Goal: Navigation & Orientation: Find specific page/section

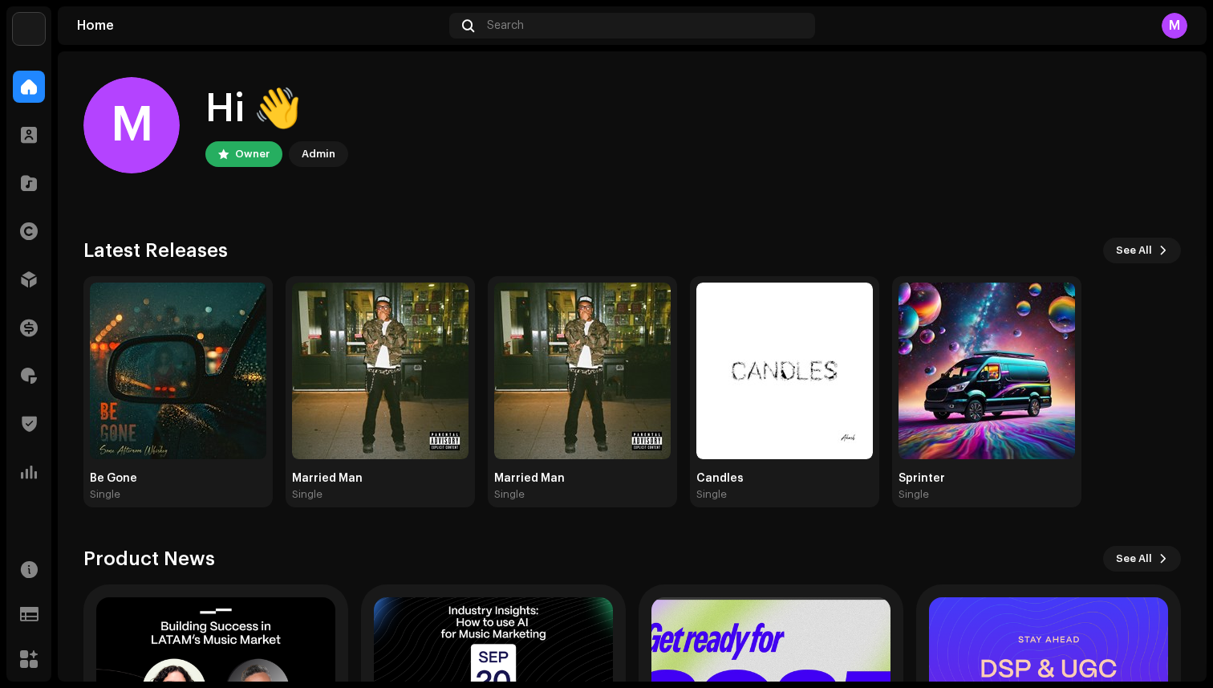
click at [28, 36] on img at bounding box center [29, 29] width 32 height 32
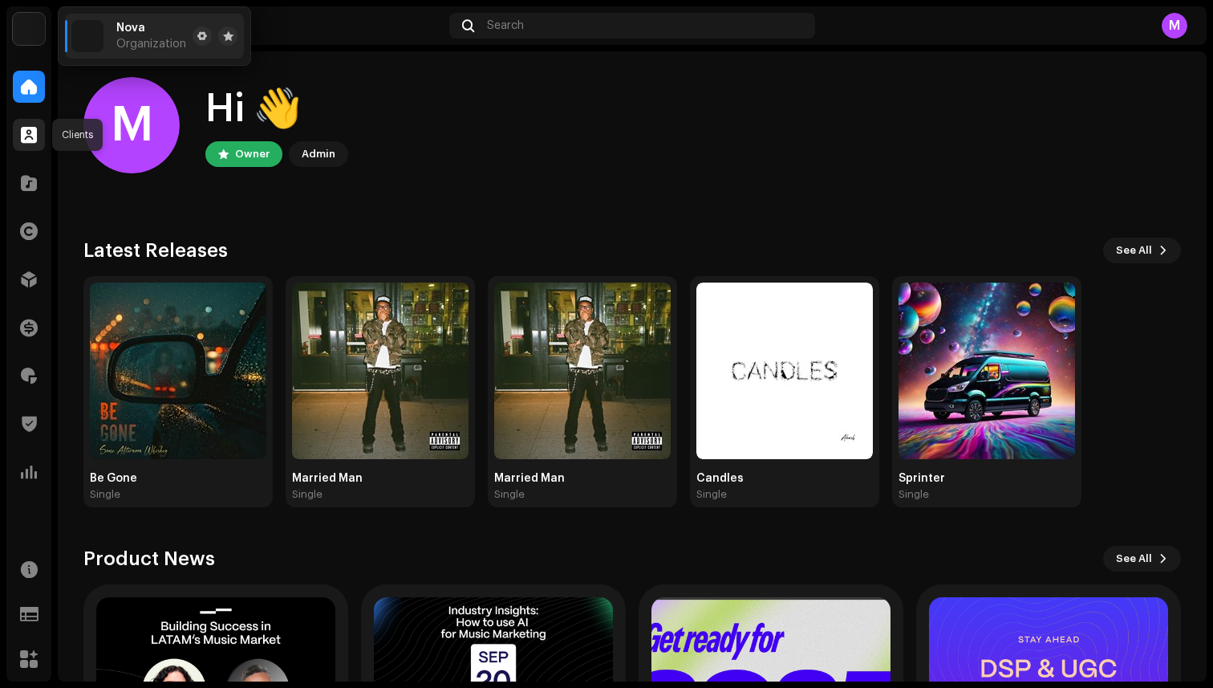
click at [23, 130] on span at bounding box center [29, 134] width 16 height 13
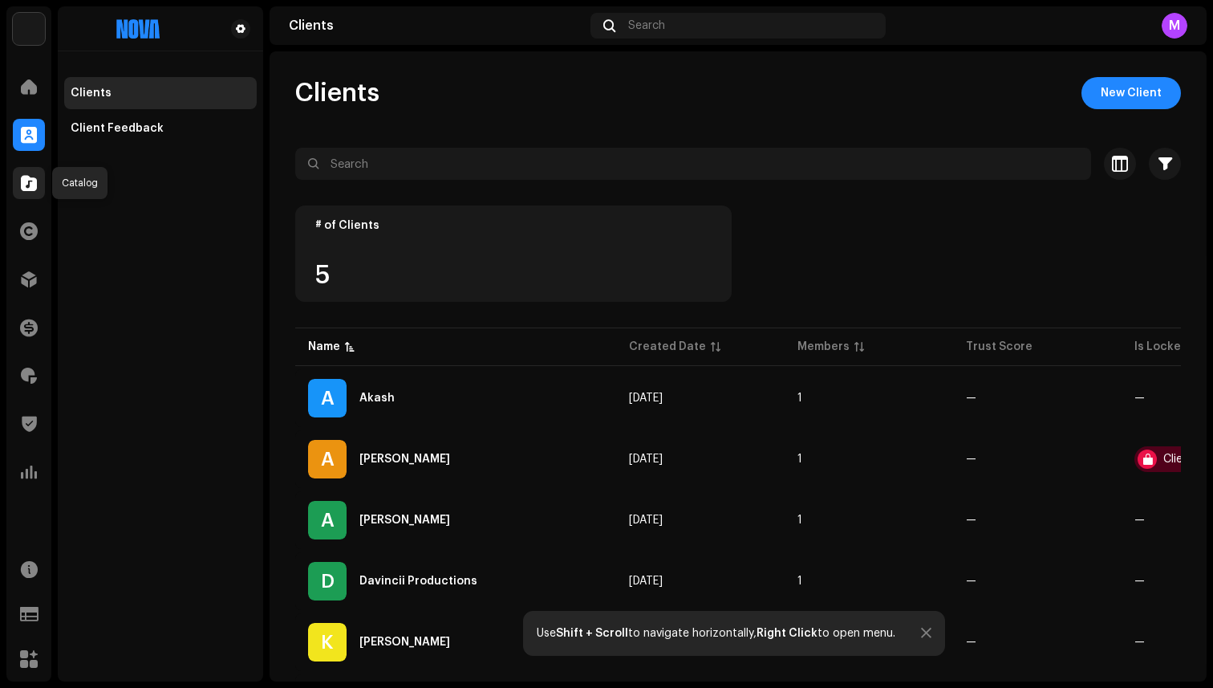
click at [28, 177] on span at bounding box center [29, 183] width 16 height 13
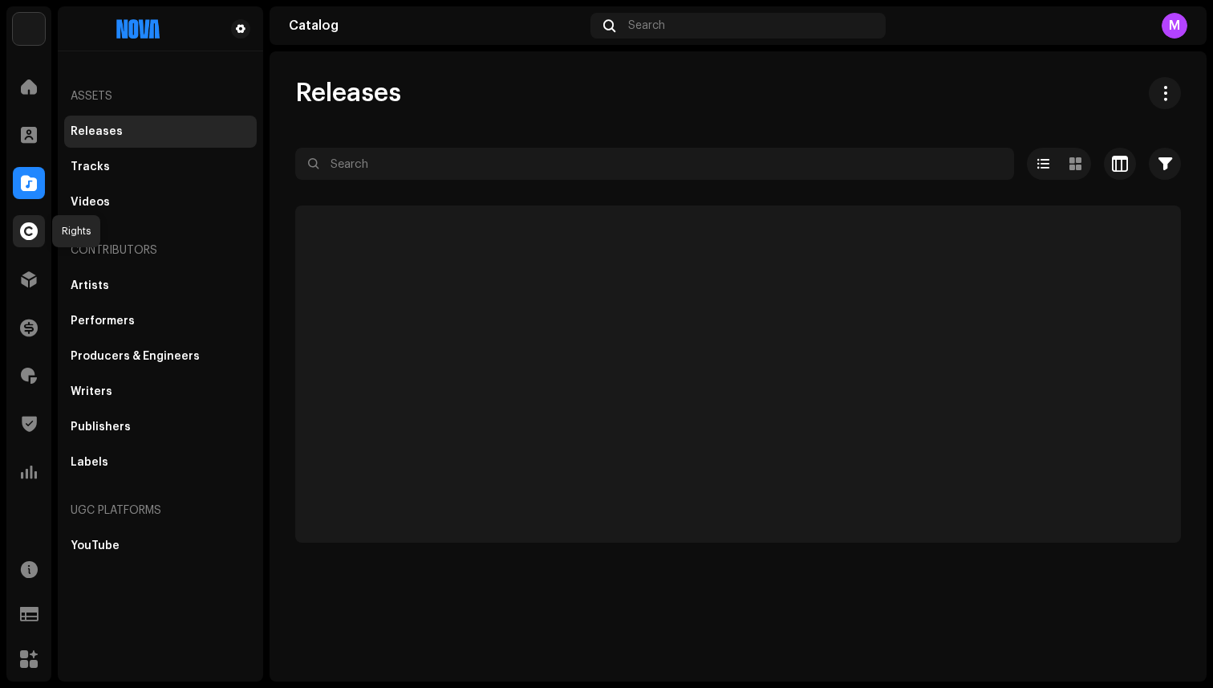
click at [30, 237] on span at bounding box center [29, 231] width 18 height 13
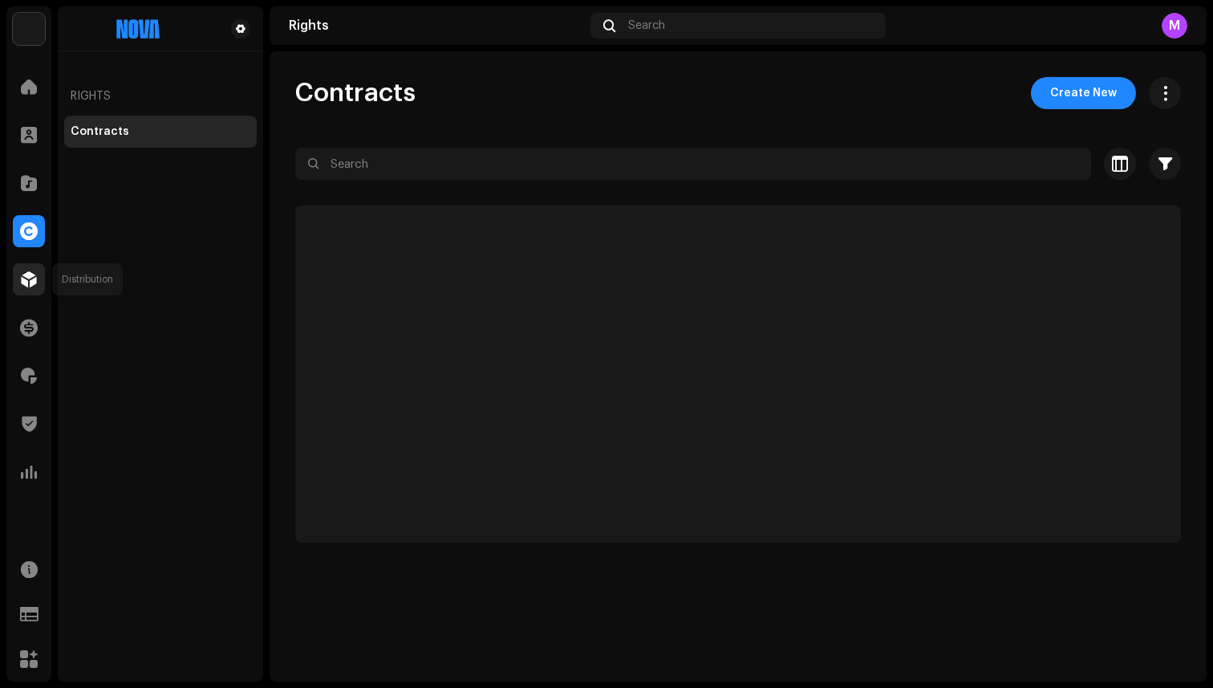
click at [28, 282] on span at bounding box center [29, 279] width 16 height 13
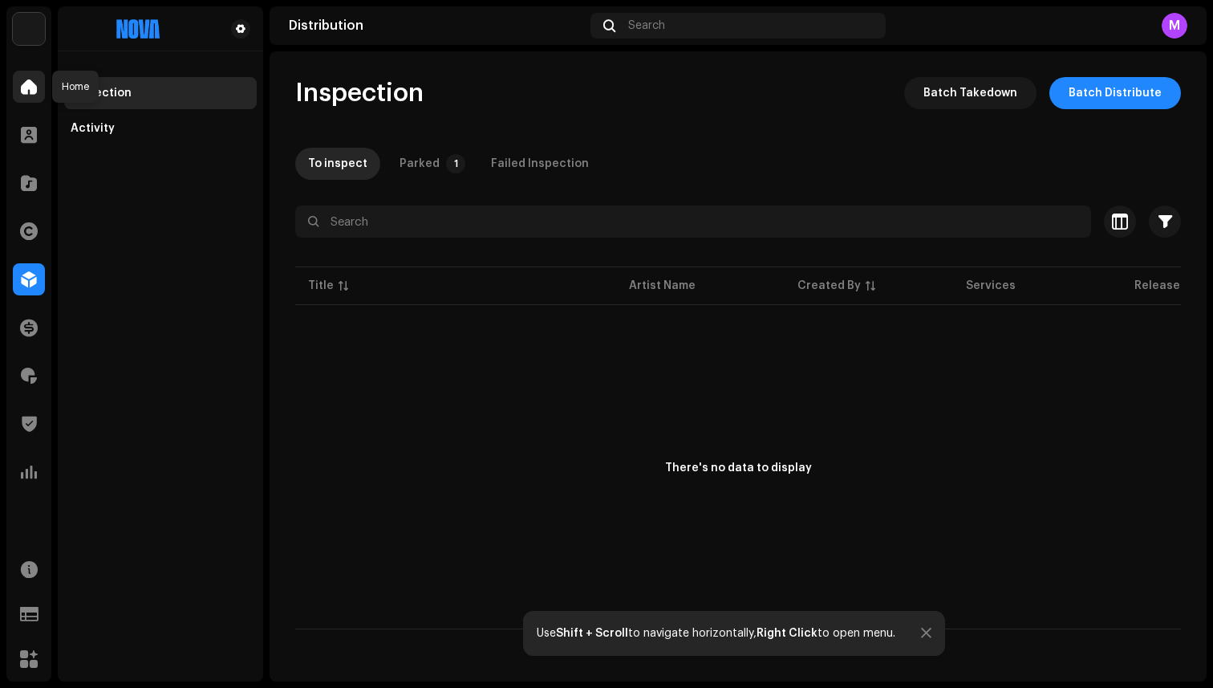
click at [35, 85] on span at bounding box center [29, 86] width 16 height 13
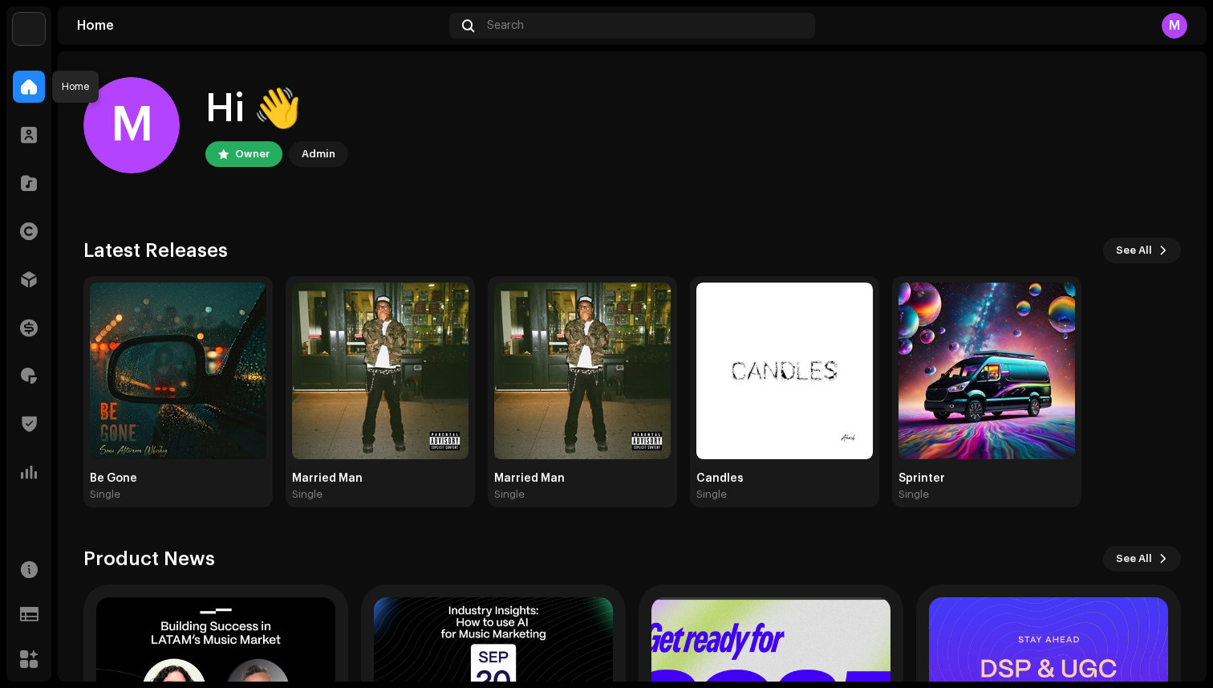
click at [30, 86] on span at bounding box center [29, 86] width 16 height 13
click at [1181, 23] on div "M" at bounding box center [1175, 26] width 26 height 26
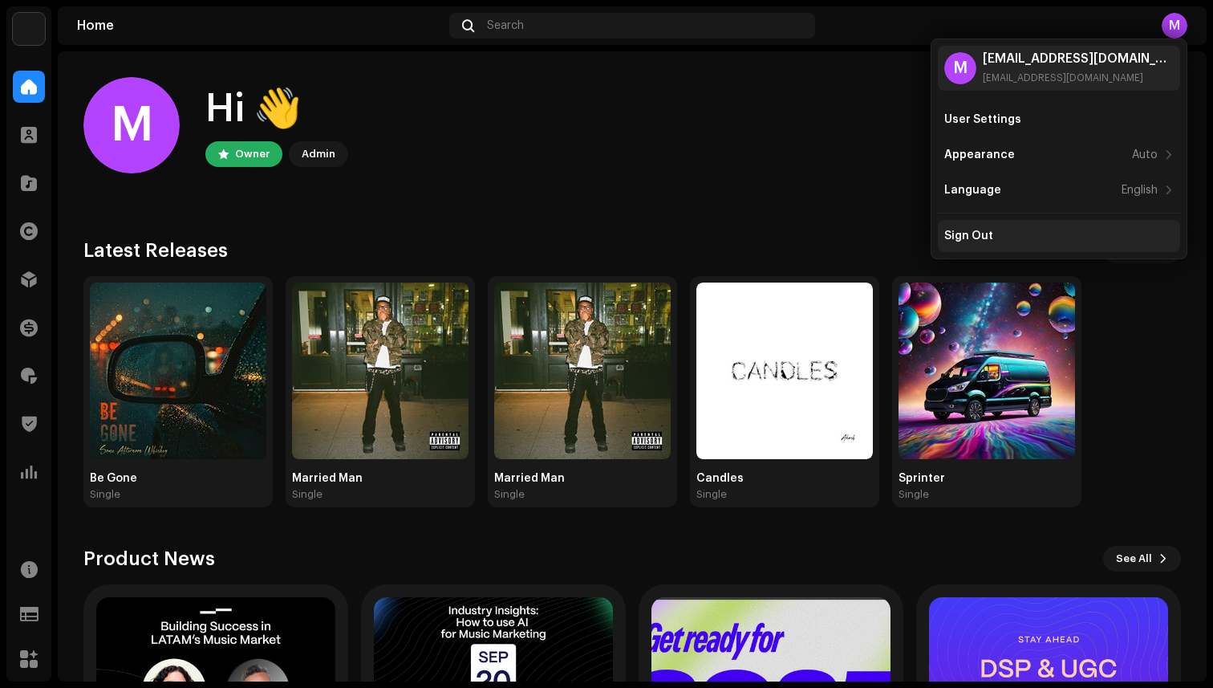
click at [1093, 238] on div "Sign Out" at bounding box center [1058, 235] width 229 height 13
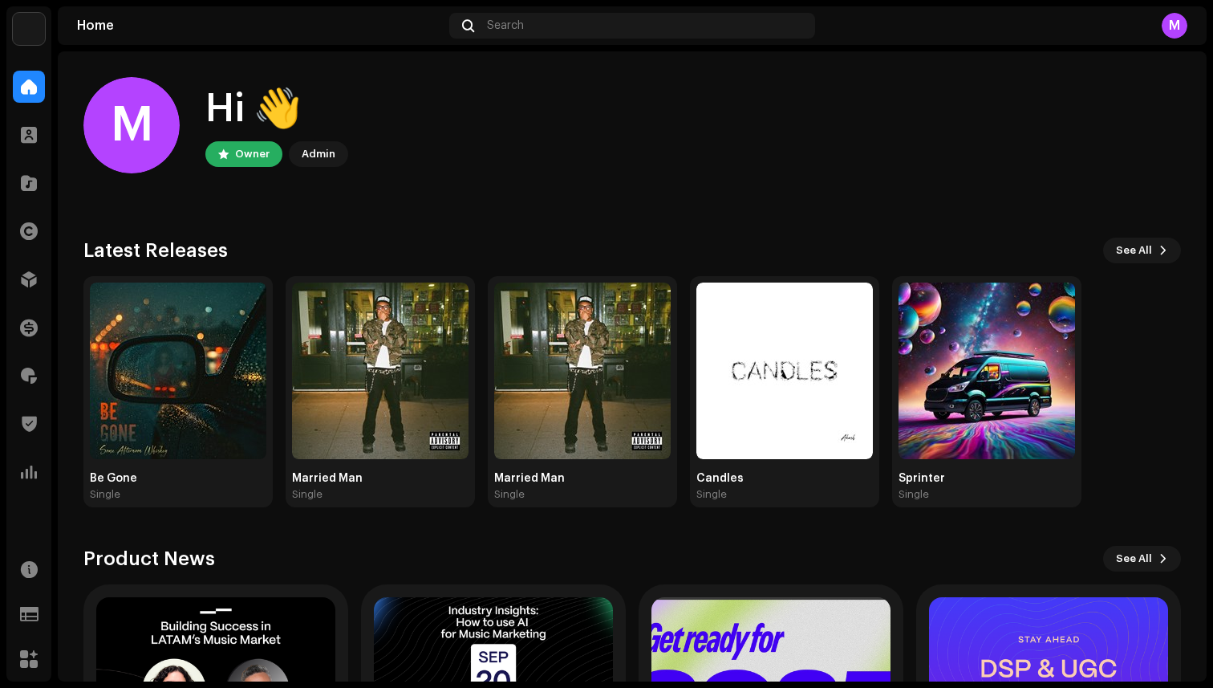
click at [1155, 21] on div "M" at bounding box center [1005, 26] width 366 height 26
click at [1178, 26] on div "M" at bounding box center [1175, 26] width 26 height 26
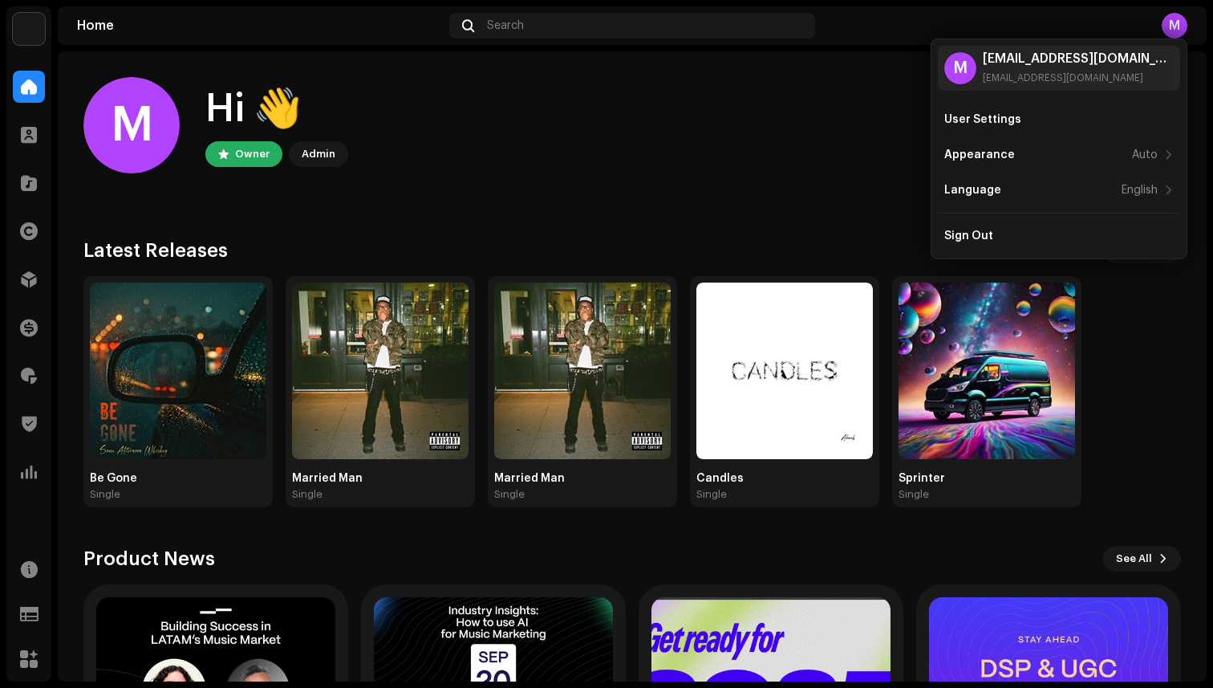
click at [1173, 25] on div "M" at bounding box center [1175, 26] width 26 height 26
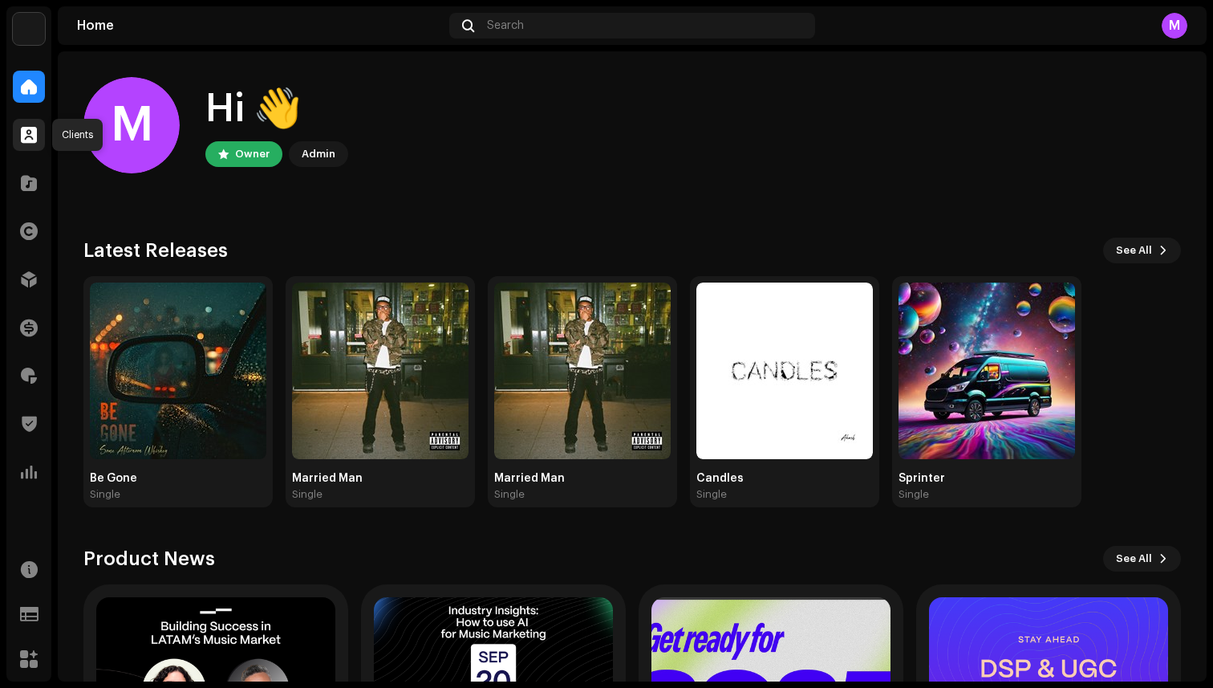
click at [21, 136] on span at bounding box center [29, 134] width 16 height 13
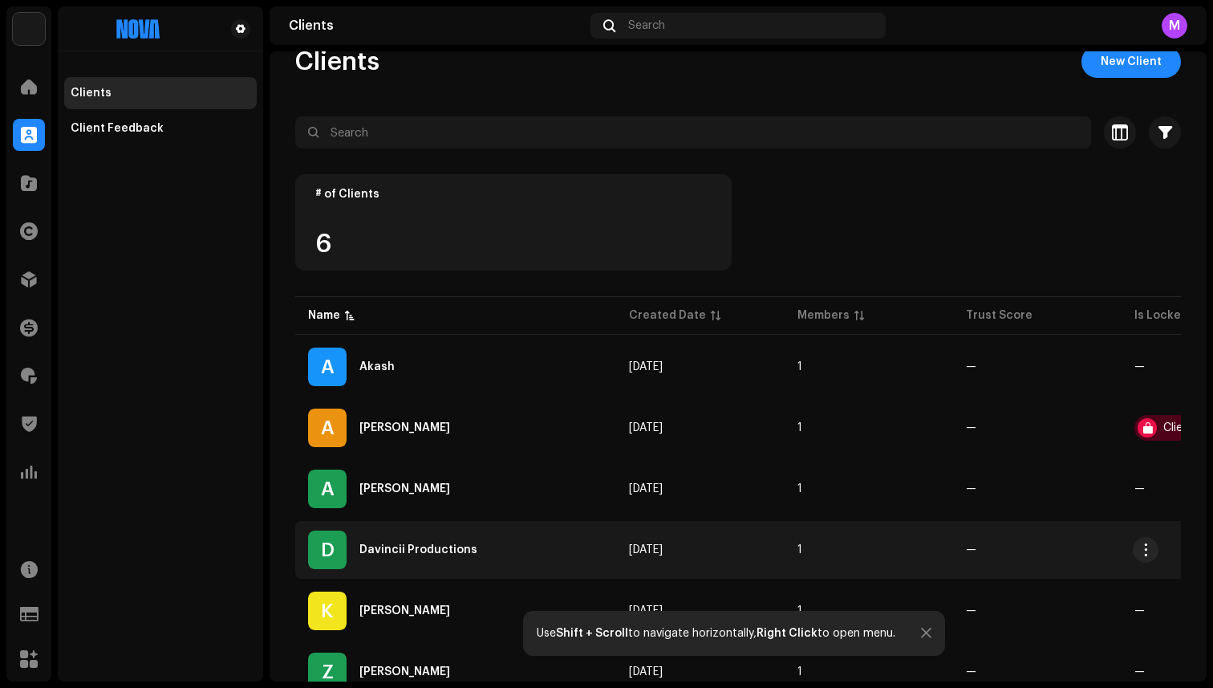
scroll to position [22, 0]
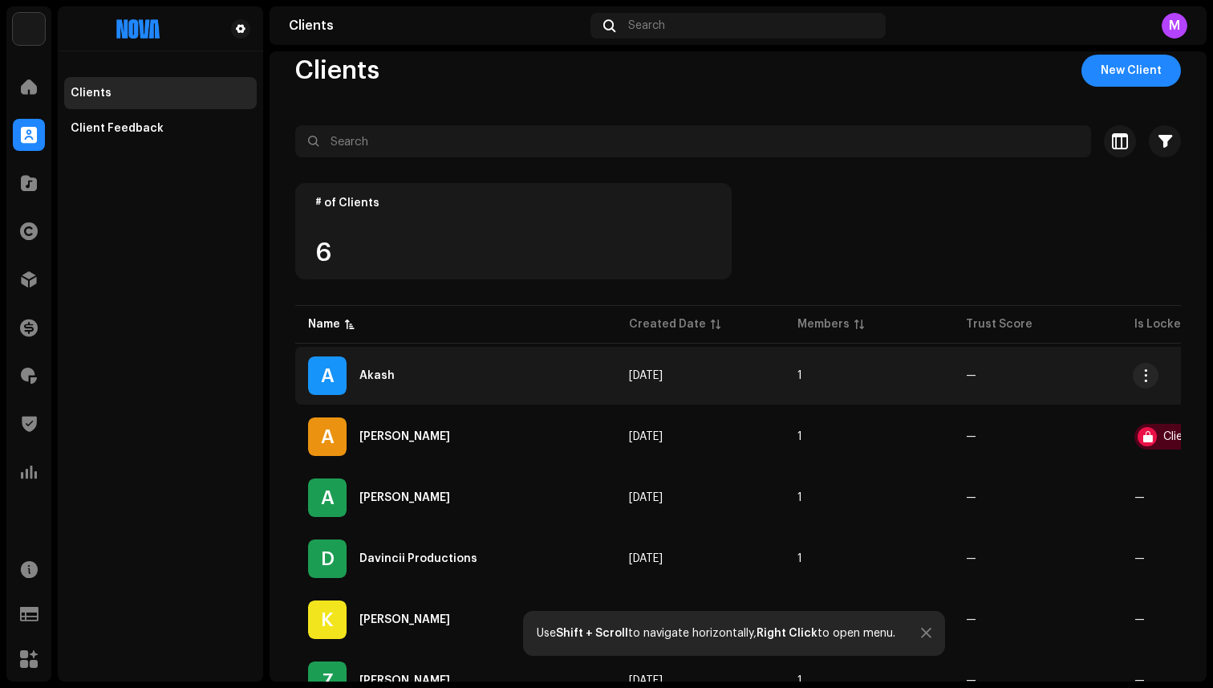
click at [387, 379] on div "Akash" at bounding box center [376, 375] width 35 height 11
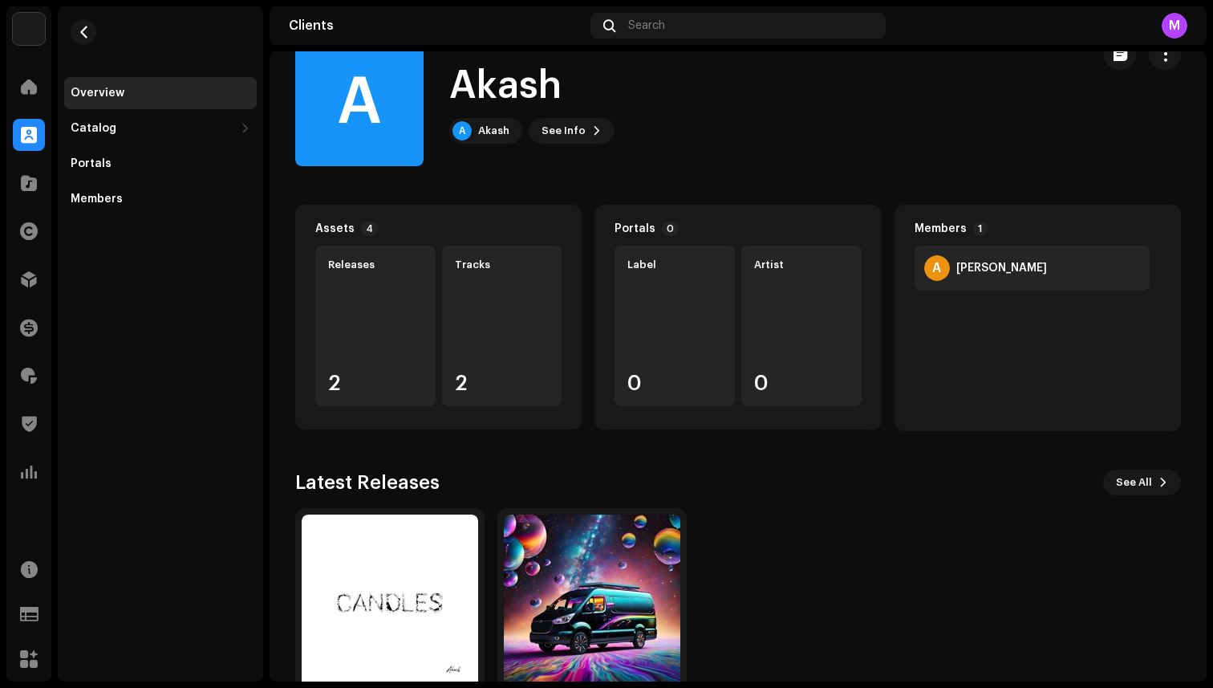
scroll to position [123, 0]
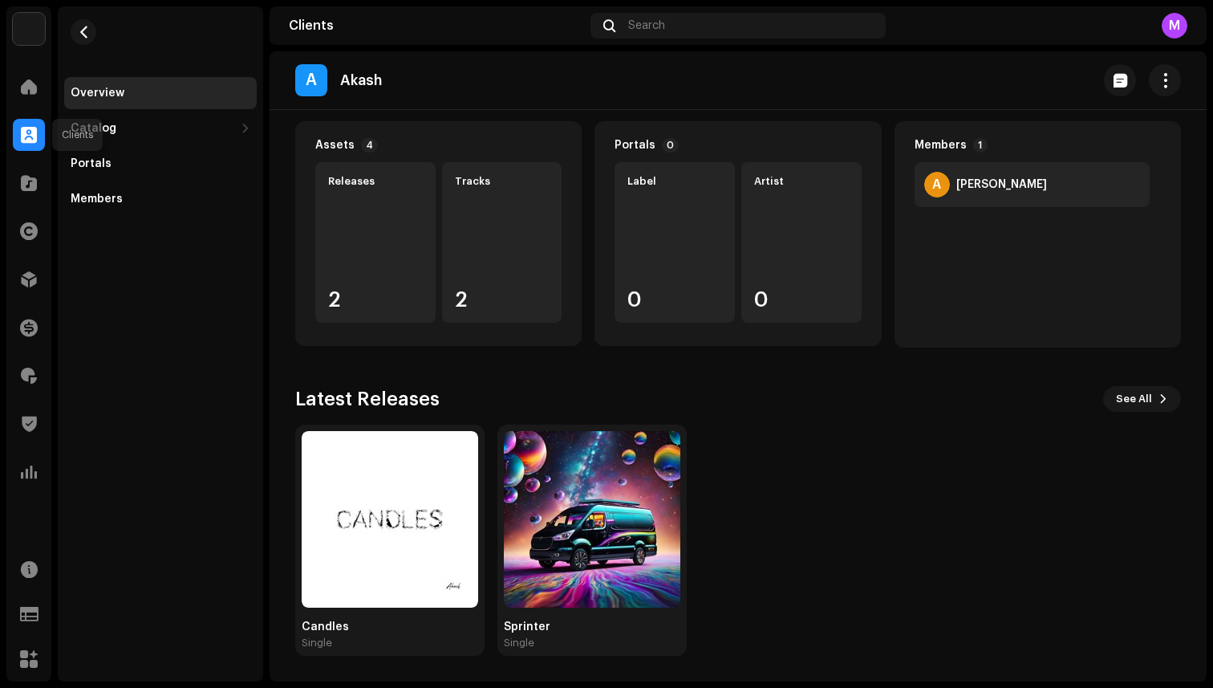
click at [32, 125] on div at bounding box center [29, 135] width 32 height 32
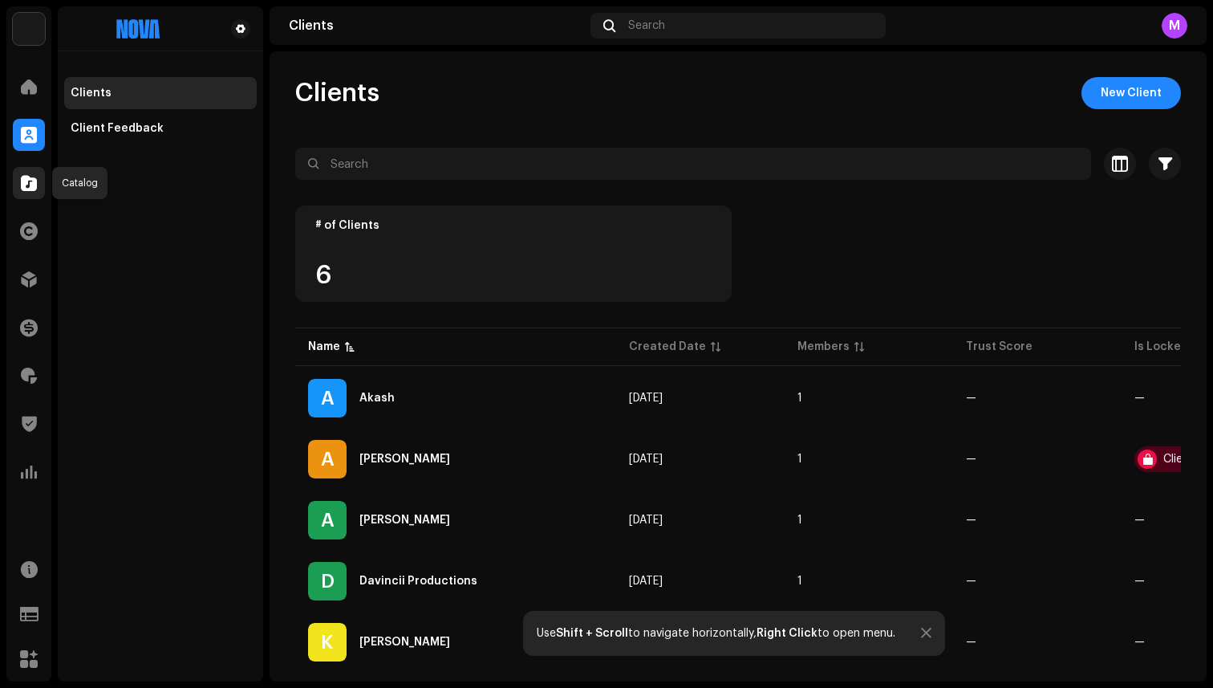
click at [29, 185] on span at bounding box center [29, 183] width 16 height 13
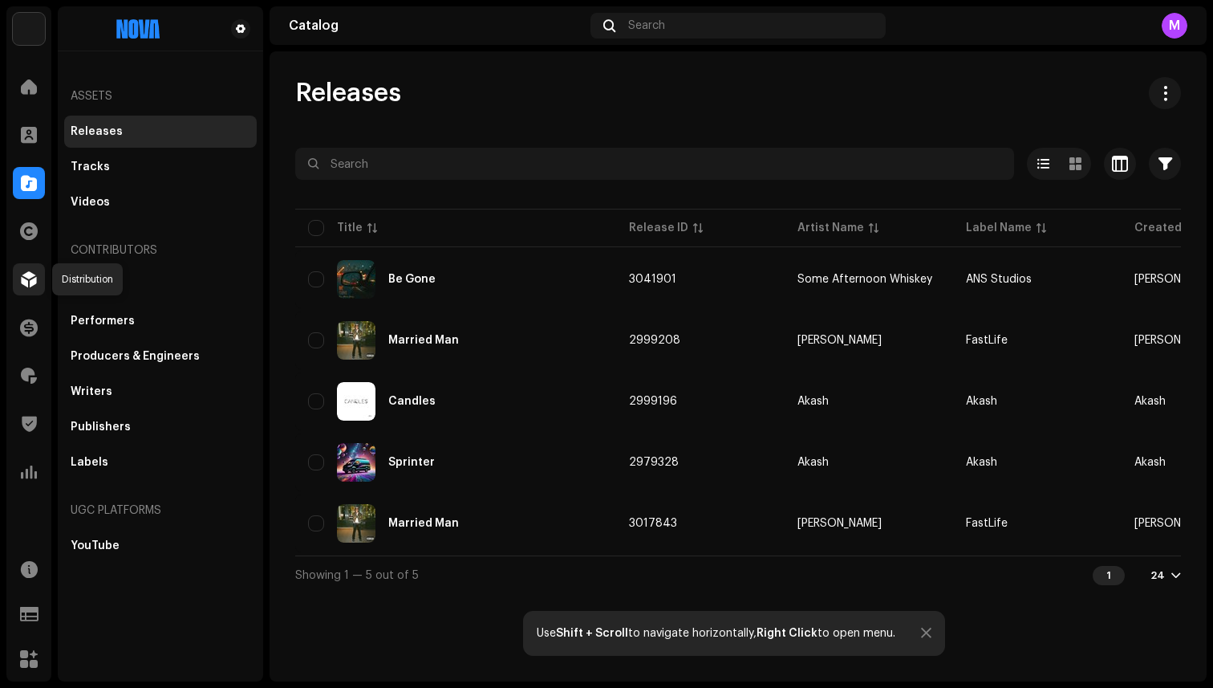
click at [29, 285] on span at bounding box center [29, 279] width 16 height 13
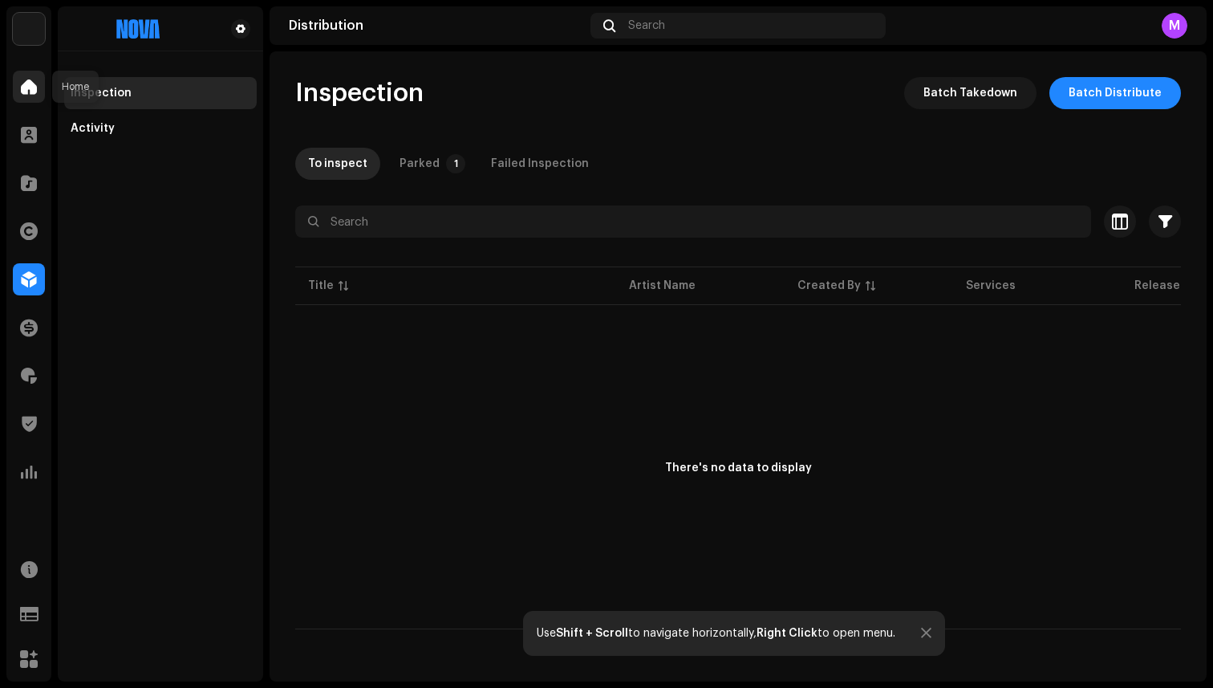
click at [25, 87] on span at bounding box center [29, 86] width 16 height 13
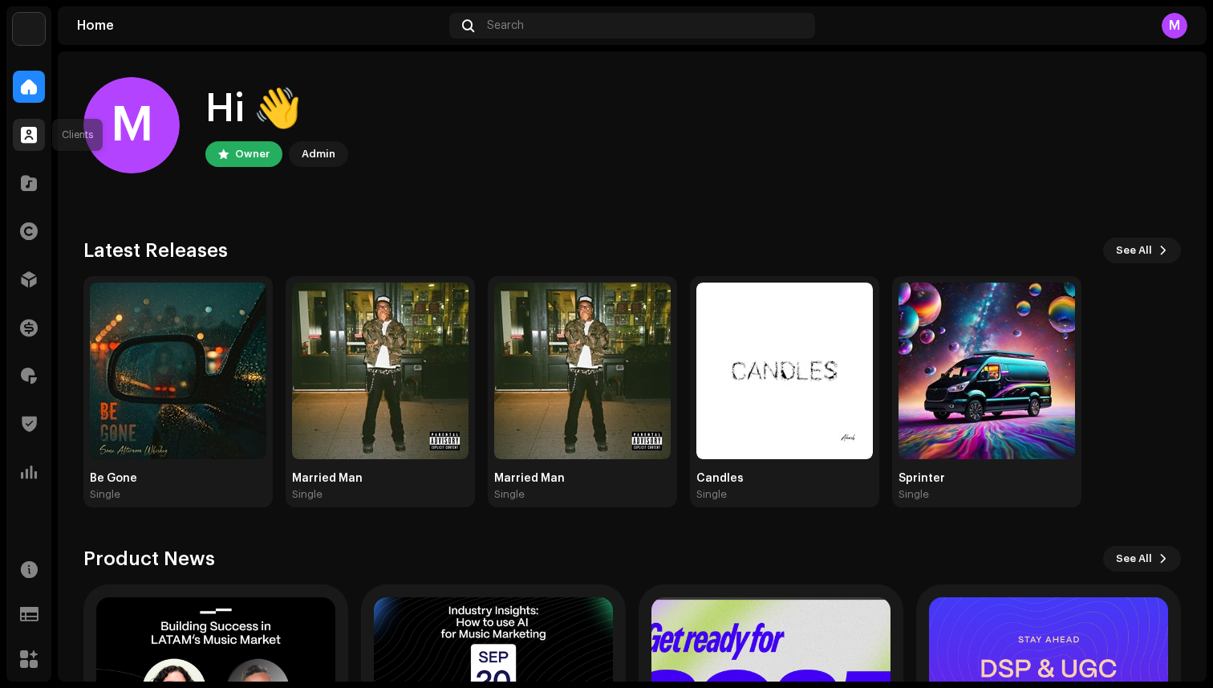
click at [21, 120] on div at bounding box center [29, 135] width 32 height 32
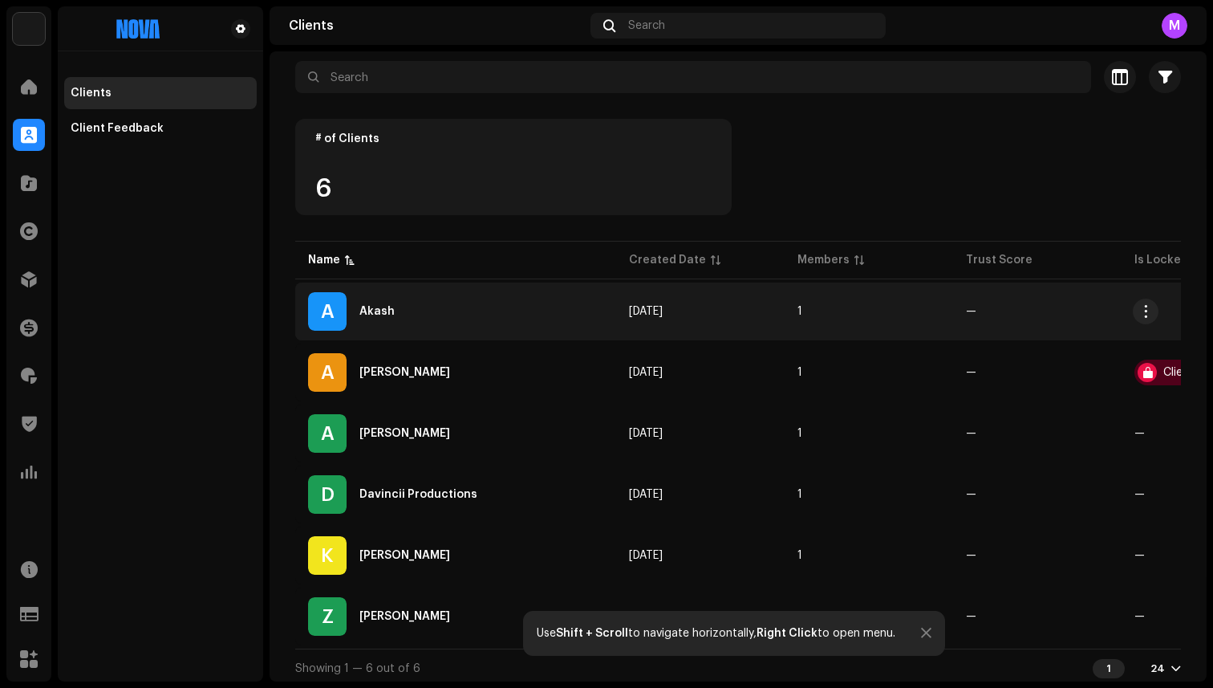
scroll to position [99, 0]
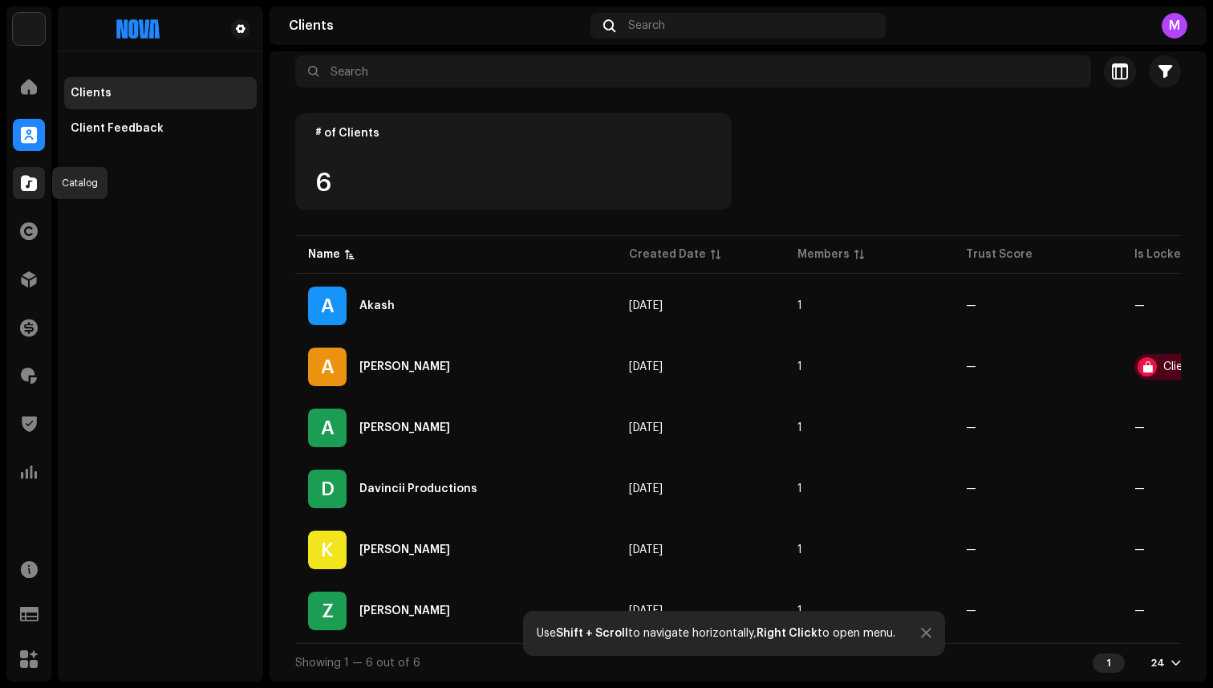
click at [21, 181] on span at bounding box center [29, 183] width 16 height 13
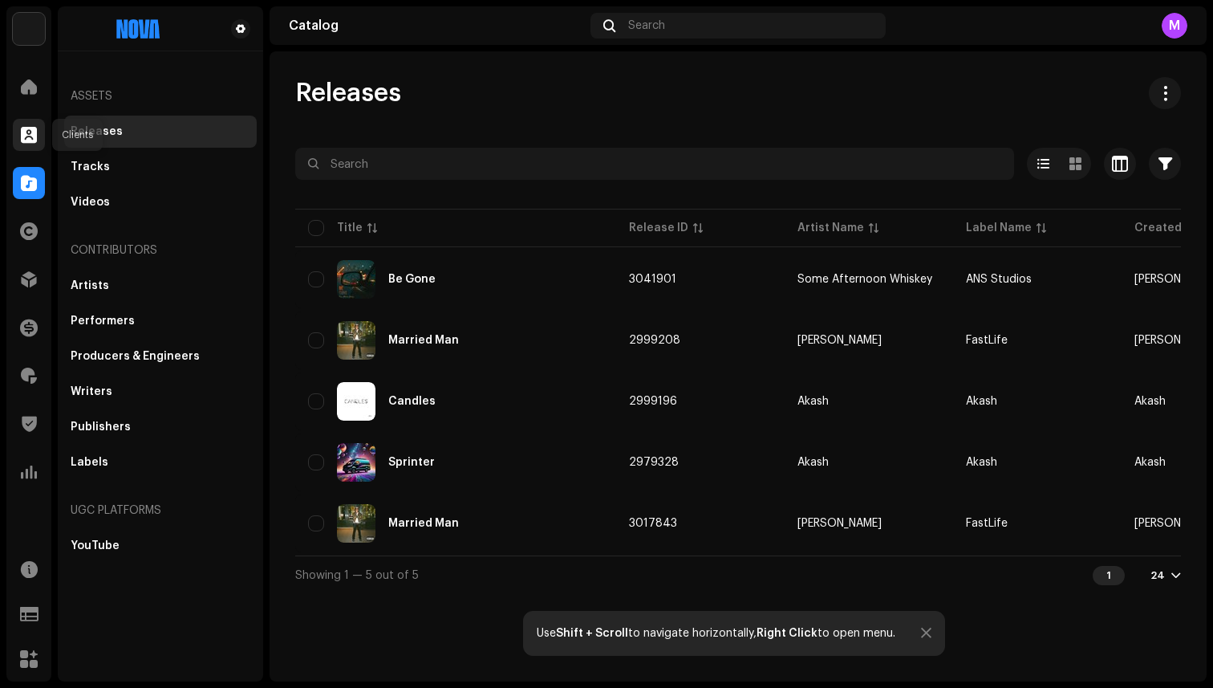
click at [35, 135] on span at bounding box center [29, 134] width 16 height 13
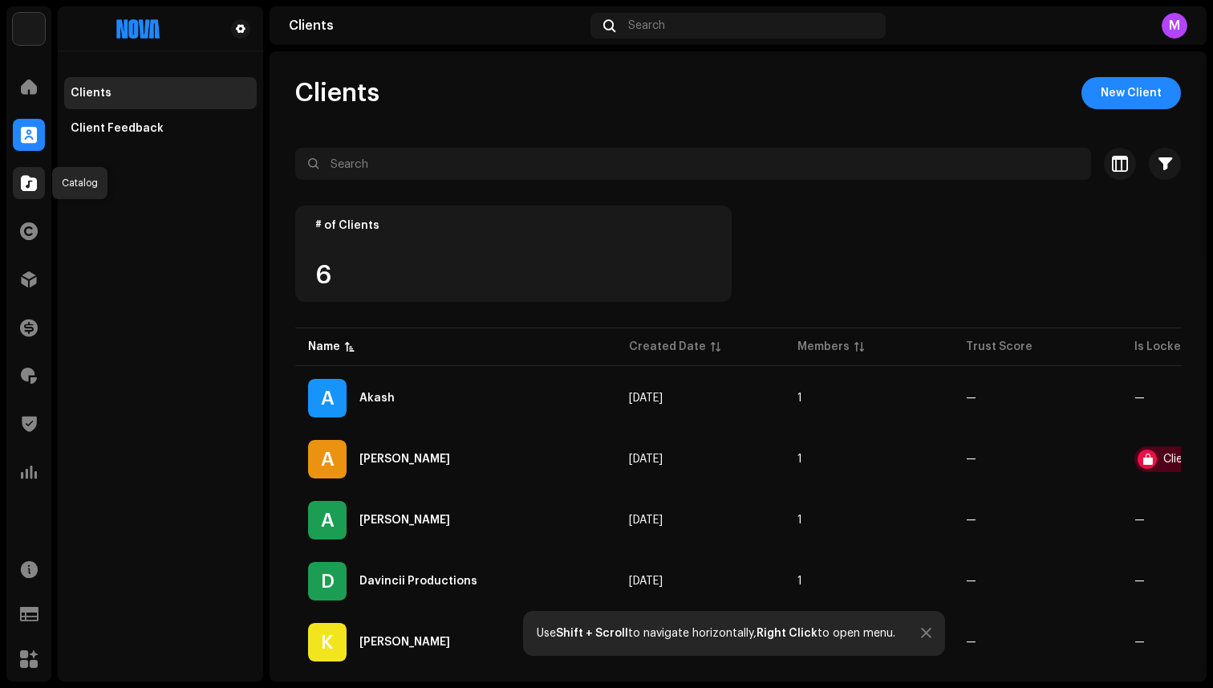
click at [22, 185] on span at bounding box center [29, 183] width 16 height 13
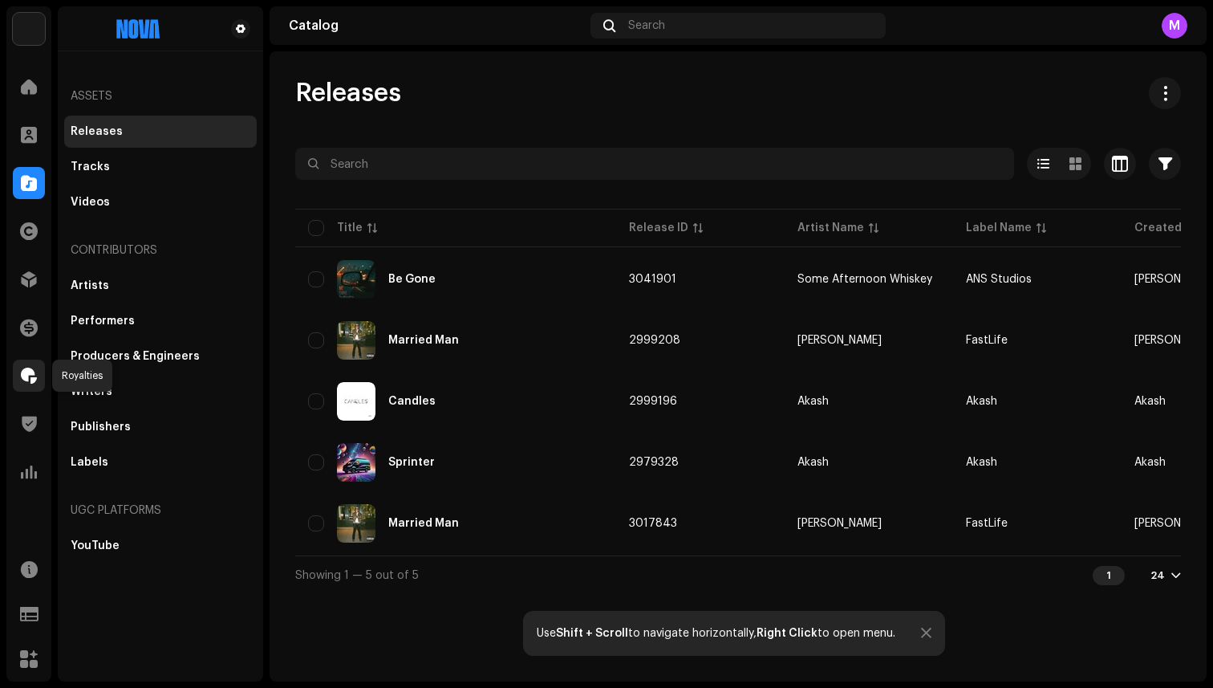
click at [30, 374] on span at bounding box center [29, 375] width 16 height 13
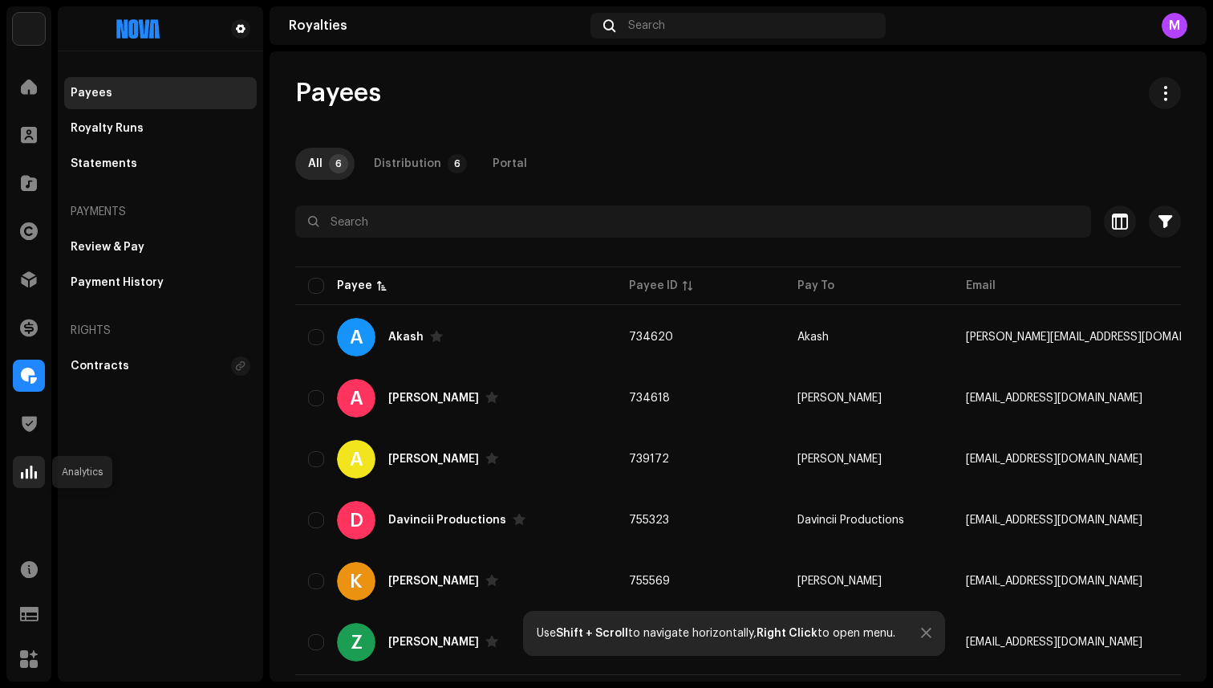
click at [35, 465] on span at bounding box center [29, 471] width 16 height 13
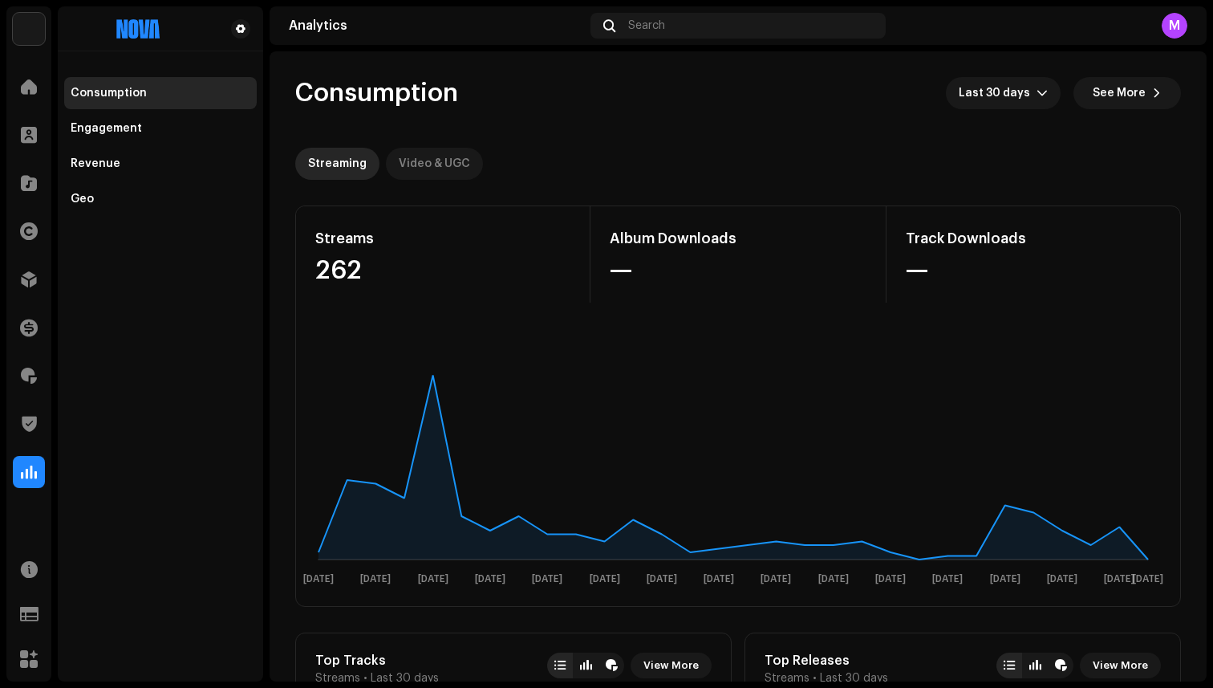
click at [431, 162] on div "Video & UGC" at bounding box center [434, 164] width 71 height 32
click at [345, 164] on div "Streaming" at bounding box center [337, 164] width 59 height 32
click at [143, 122] on div "Engagement" at bounding box center [161, 128] width 180 height 13
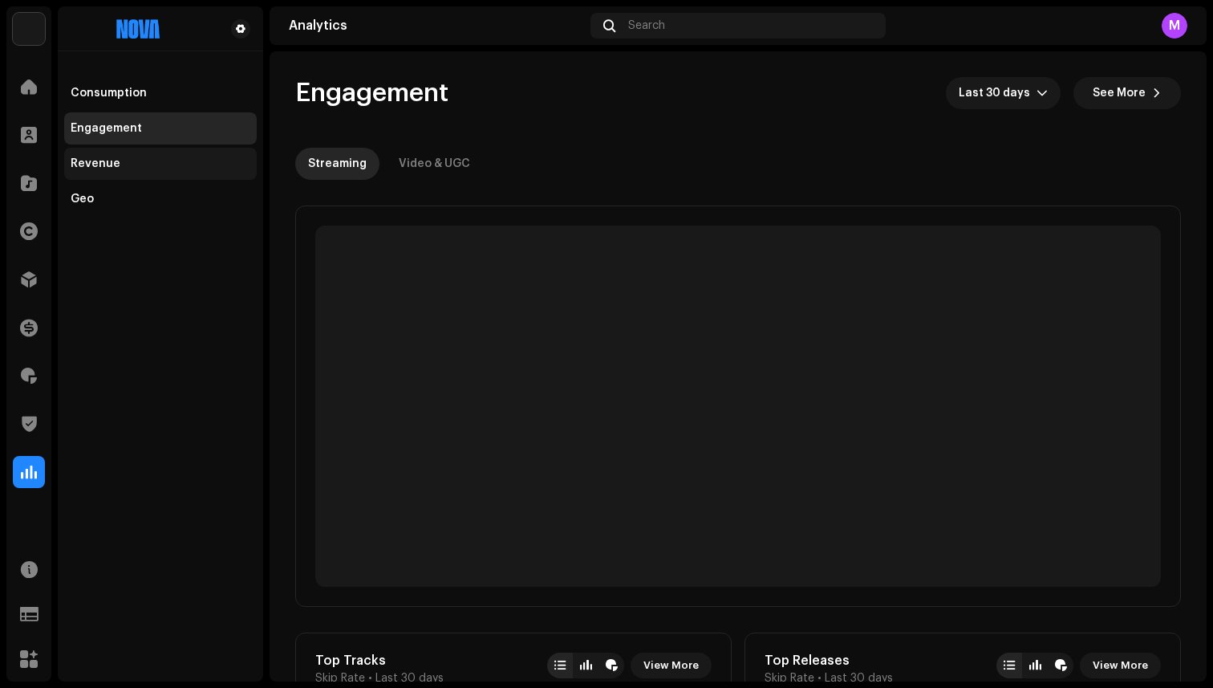
click at [106, 173] on div "Revenue" at bounding box center [160, 164] width 193 height 32
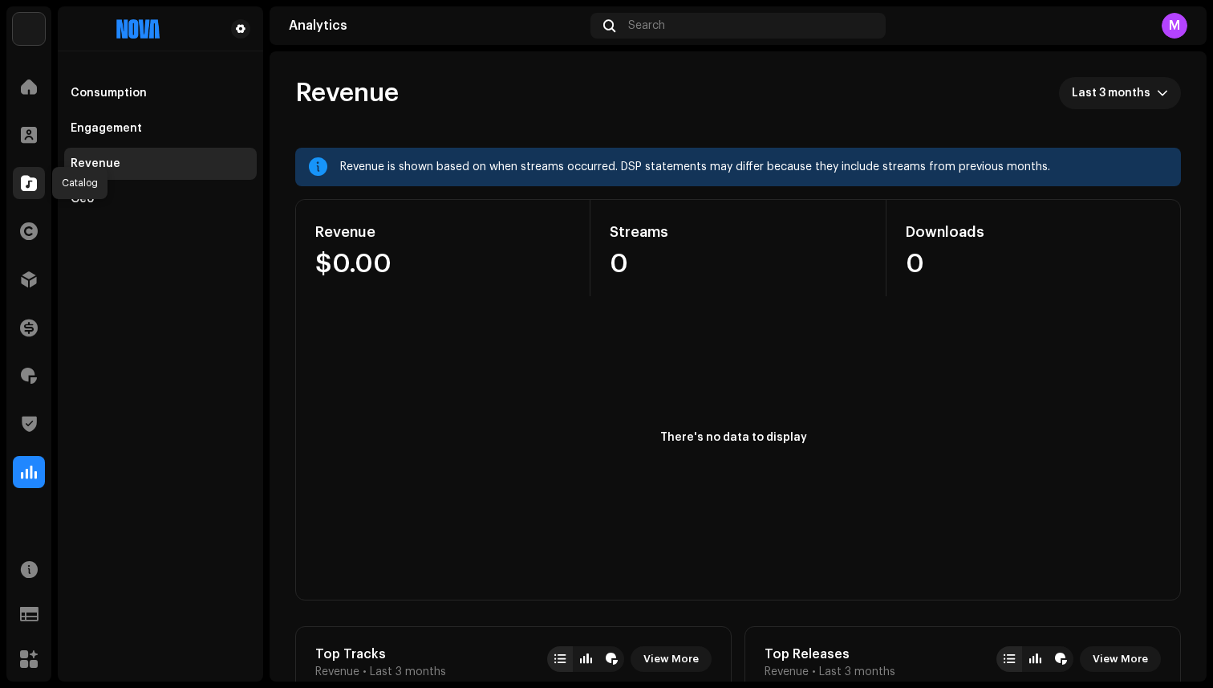
click at [28, 185] on span at bounding box center [29, 183] width 16 height 13
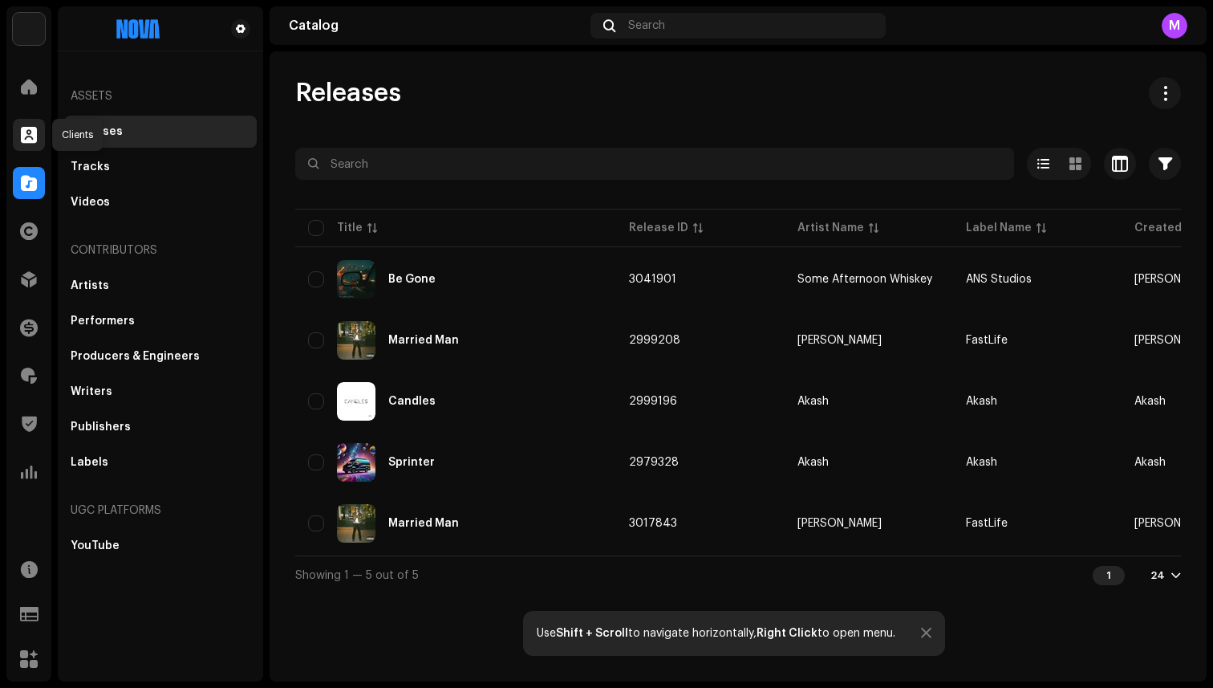
click at [31, 140] on span at bounding box center [29, 134] width 16 height 13
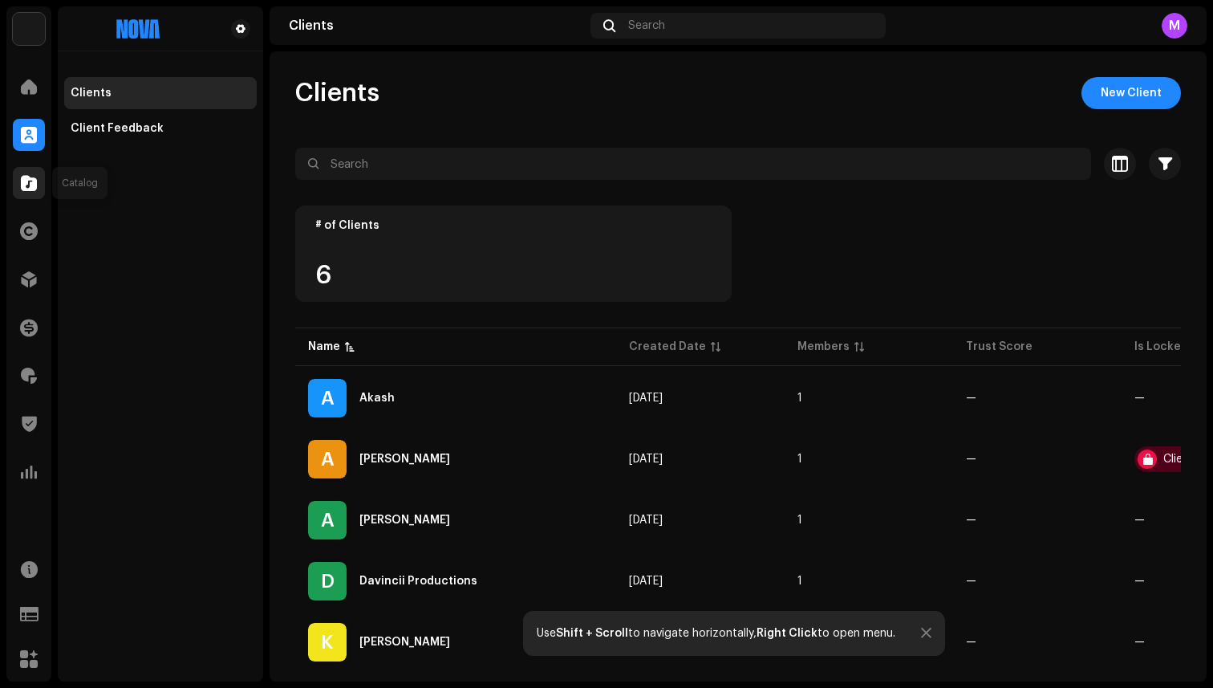
click at [35, 177] on span at bounding box center [29, 183] width 16 height 13
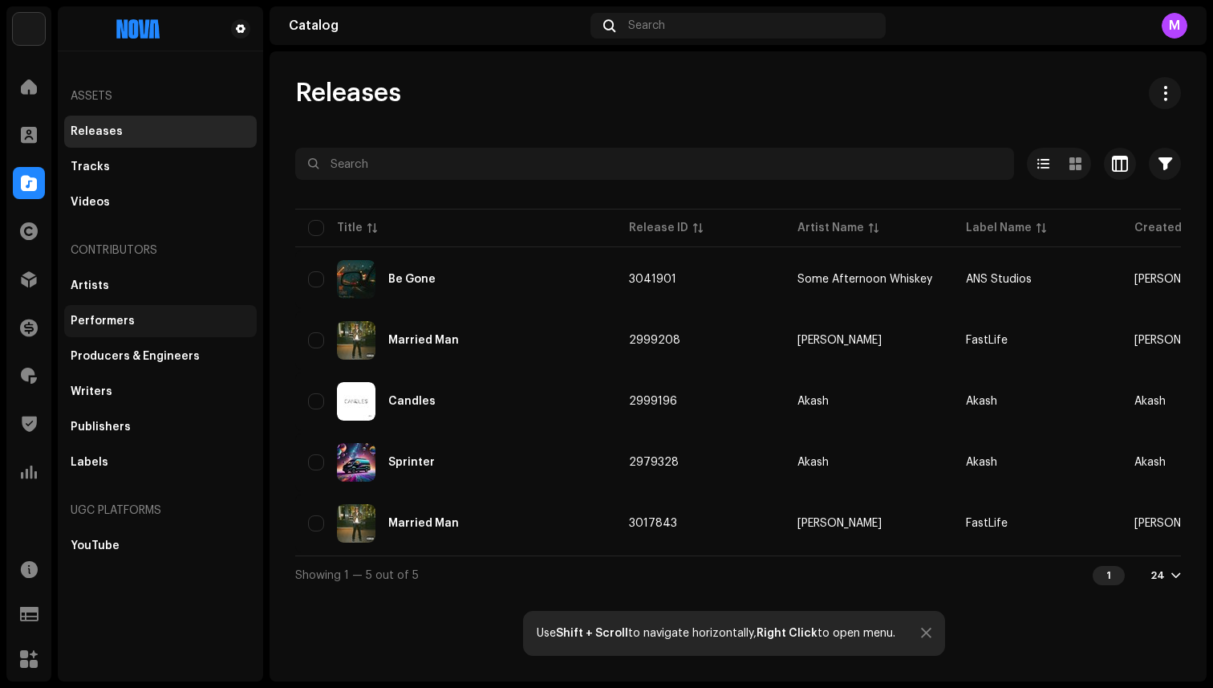
click at [105, 315] on div "Performers" at bounding box center [103, 321] width 64 height 13
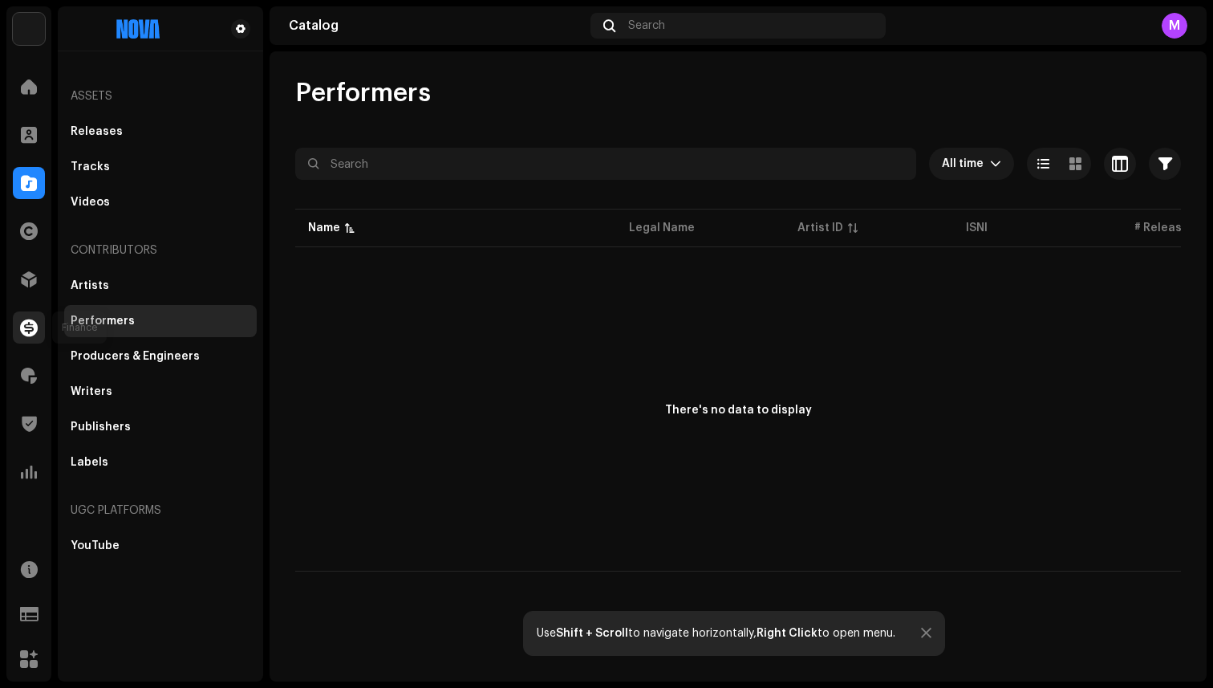
click at [40, 325] on div at bounding box center [29, 327] width 32 height 32
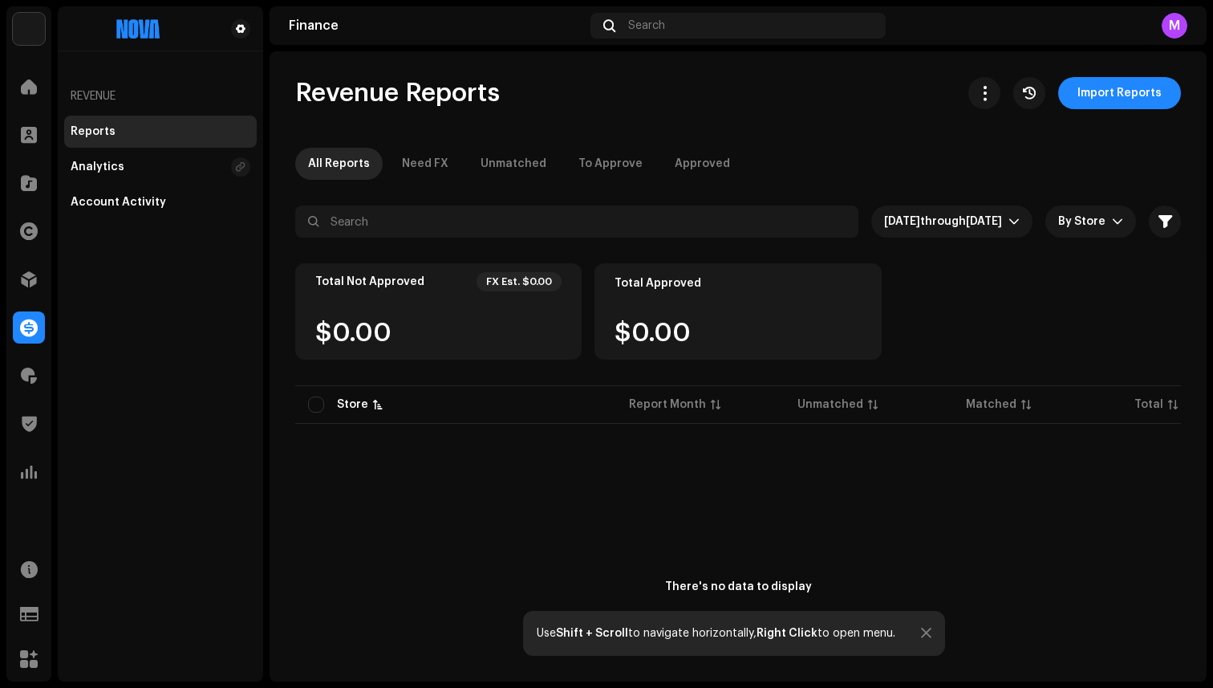
scroll to position [52, 0]
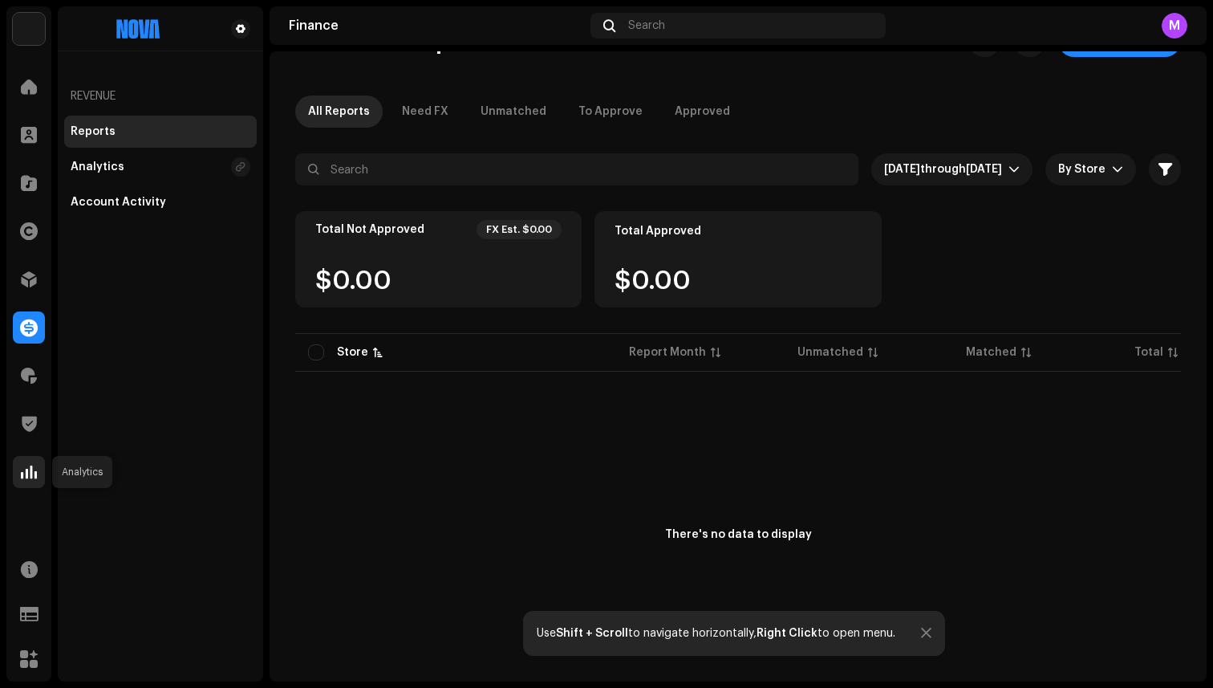
click at [21, 477] on span at bounding box center [29, 471] width 16 height 13
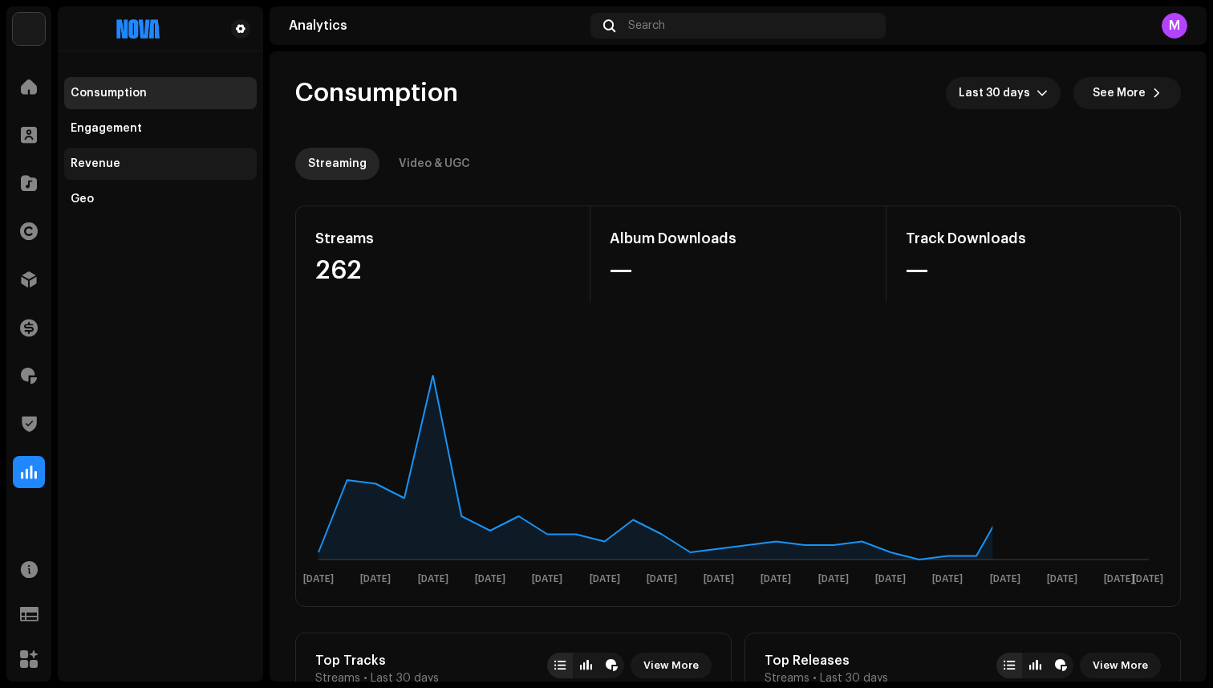
click at [103, 161] on div "Revenue" at bounding box center [96, 163] width 50 height 13
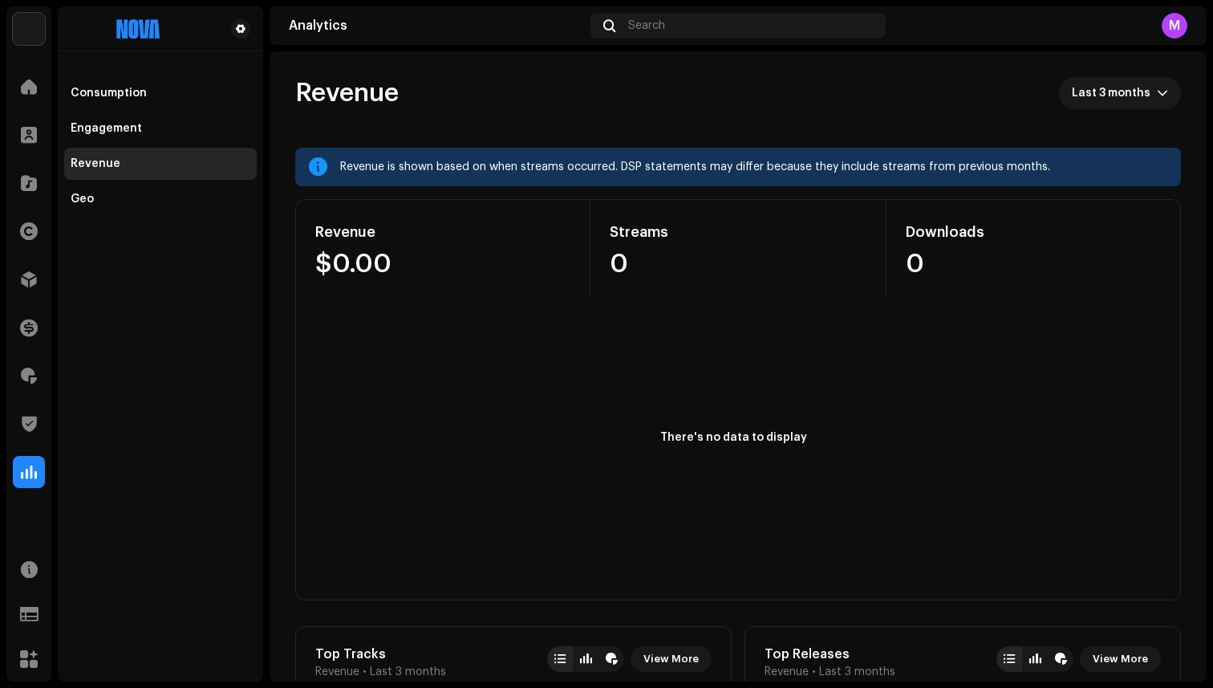
click at [345, 159] on div "Revenue is shown based on when streams occurred. DSP statements may differ beca…" at bounding box center [754, 166] width 828 height 19
click at [318, 165] on div at bounding box center [318, 166] width 18 height 13
click at [124, 88] on div "Consumption" at bounding box center [109, 93] width 76 height 13
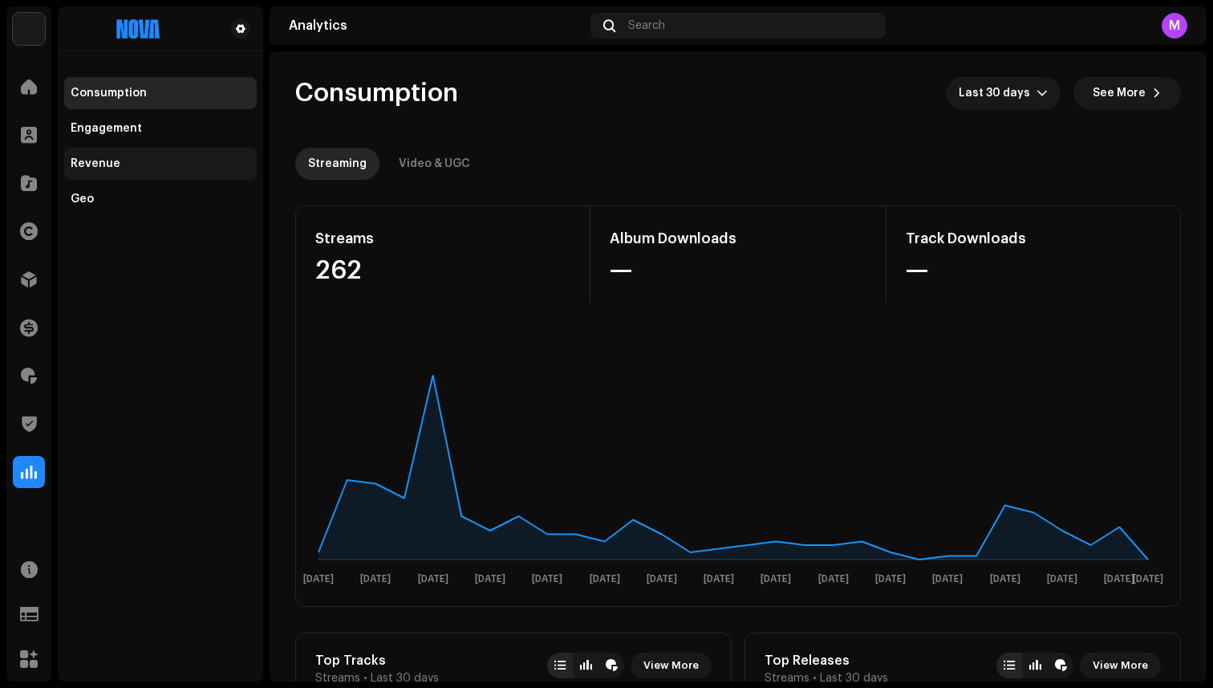
click at [74, 156] on div "Revenue" at bounding box center [160, 164] width 193 height 32
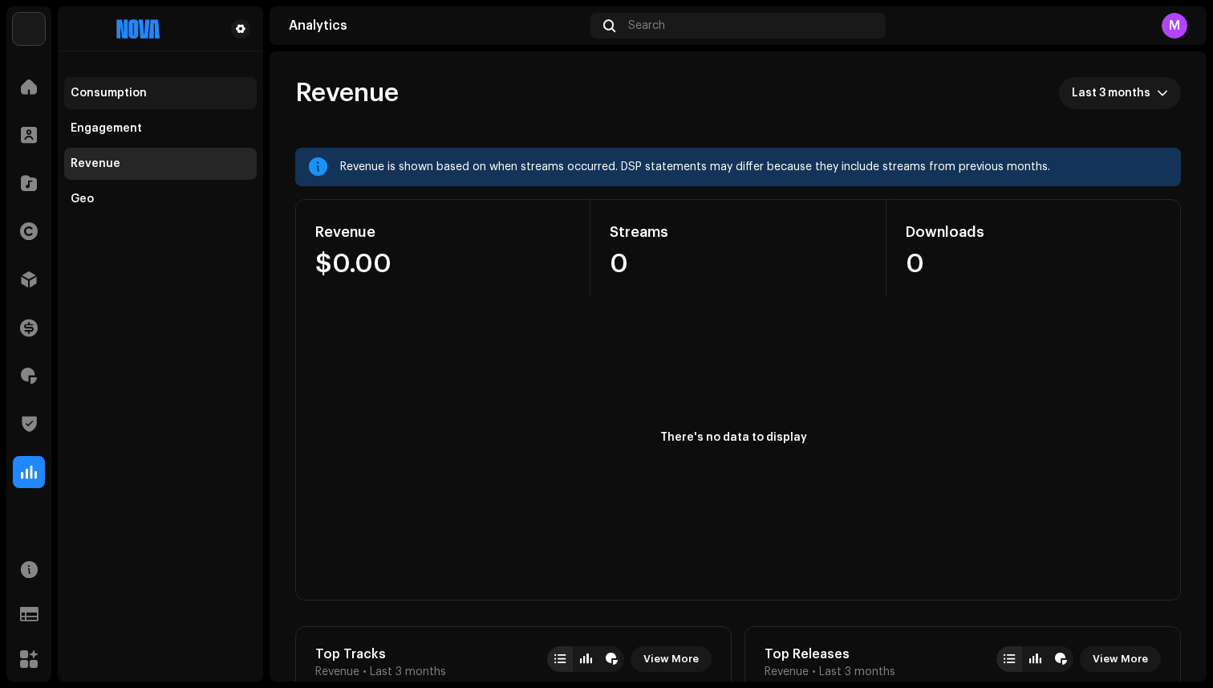
click at [103, 90] on div "Consumption" at bounding box center [109, 93] width 76 height 13
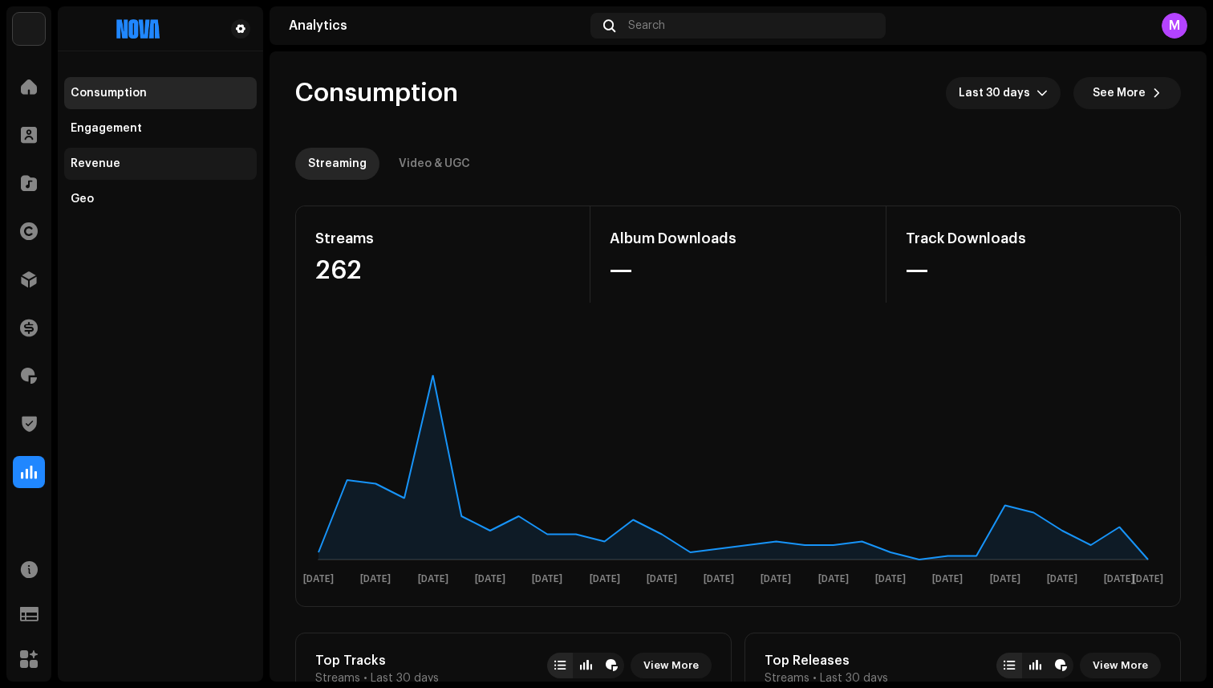
click at [118, 148] on div "Revenue" at bounding box center [160, 164] width 193 height 32
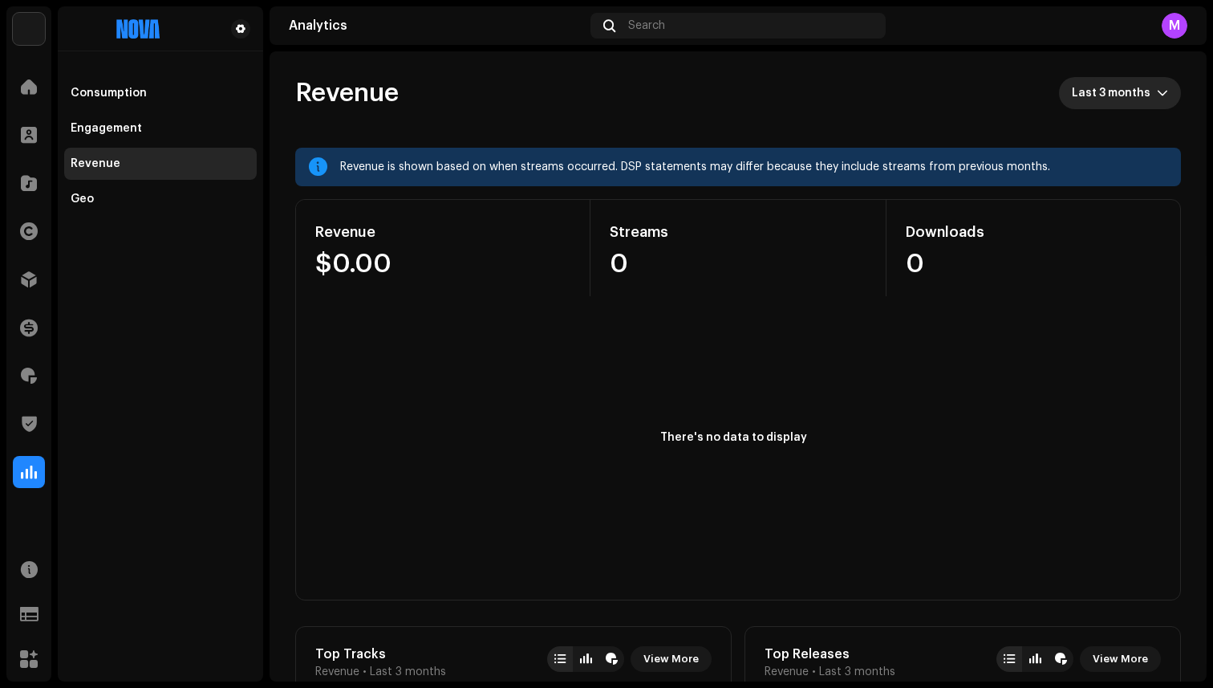
click at [1133, 94] on span "Last 3 months" at bounding box center [1114, 93] width 85 height 32
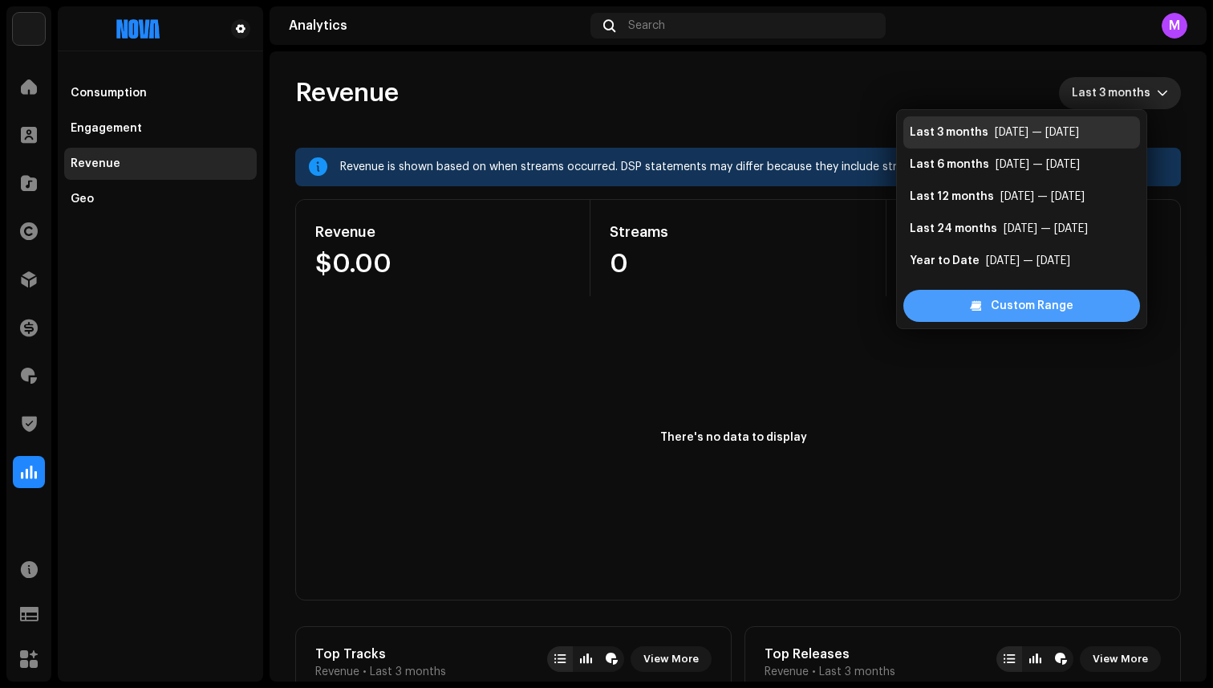
scroll to position [26, 0]
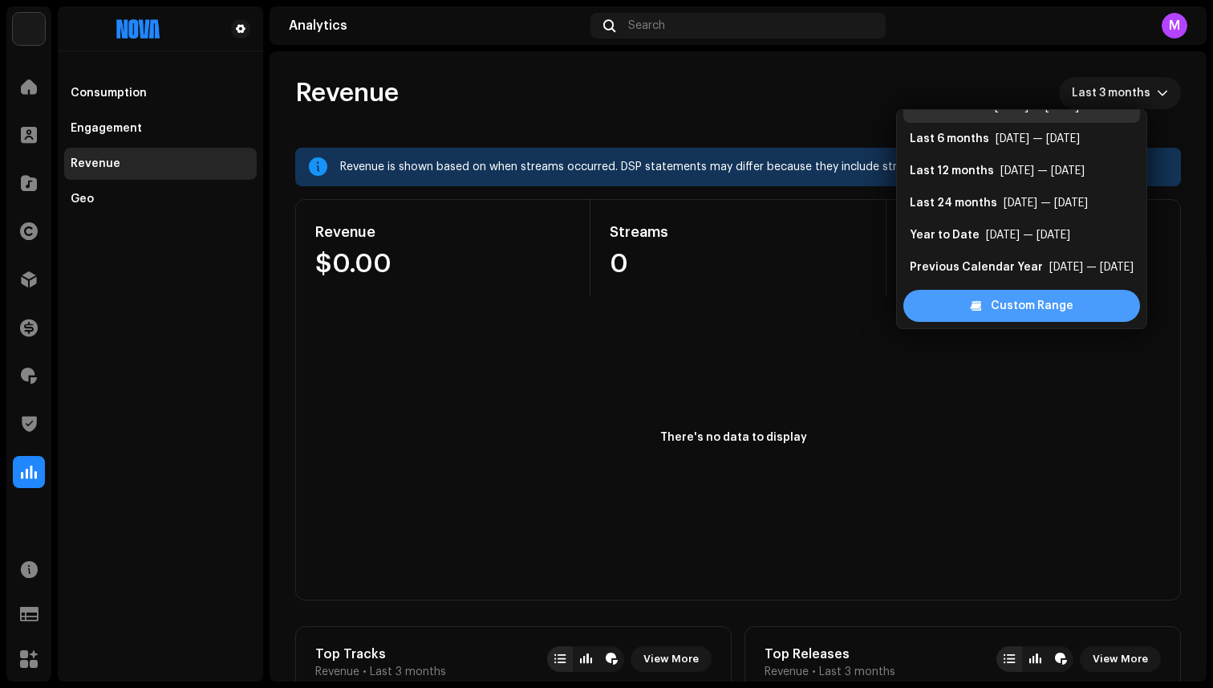
click at [1062, 305] on span "Custom Range" at bounding box center [1032, 306] width 83 height 32
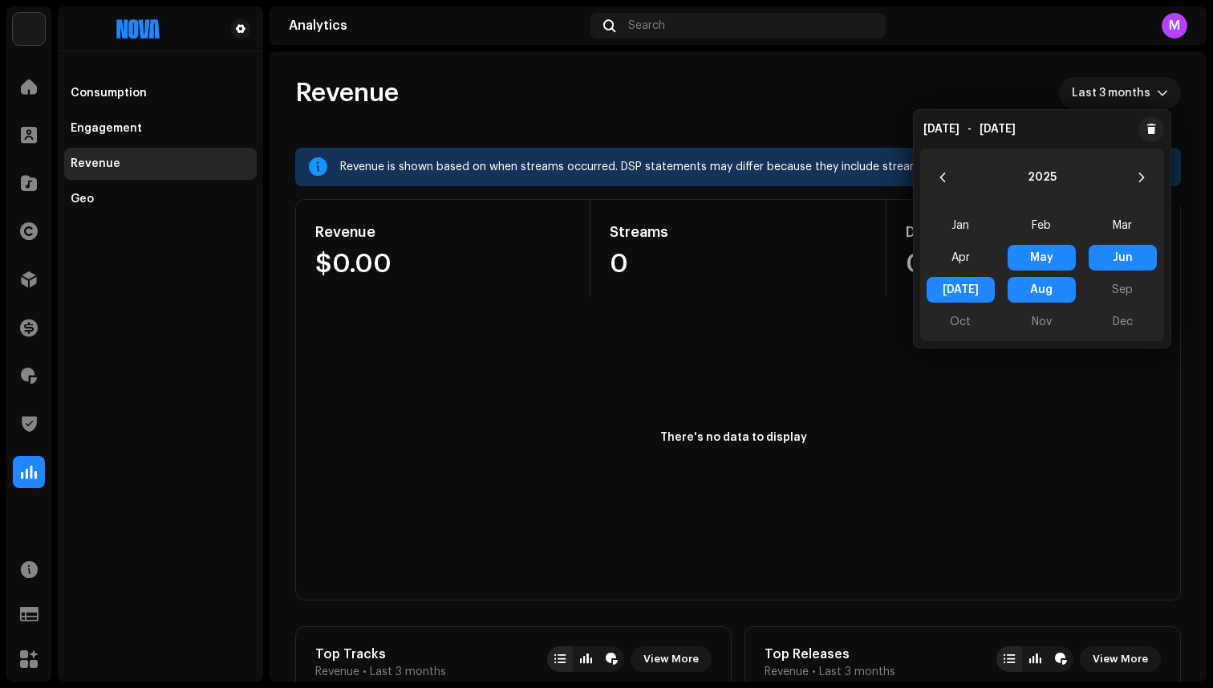
click at [1098, 285] on div "Jan Feb Mar Apr May May Jun Jun [DATE] [DATE] Aug Aug Sep Oct Nov Dec" at bounding box center [1042, 273] width 244 height 135
click at [1044, 287] on span "Aug Aug" at bounding box center [1042, 290] width 68 height 26
click at [1123, 296] on div "Jan Feb Mar Apr May Jun [DATE] Aug Aug Sep Oct Nov Dec" at bounding box center [1042, 273] width 244 height 135
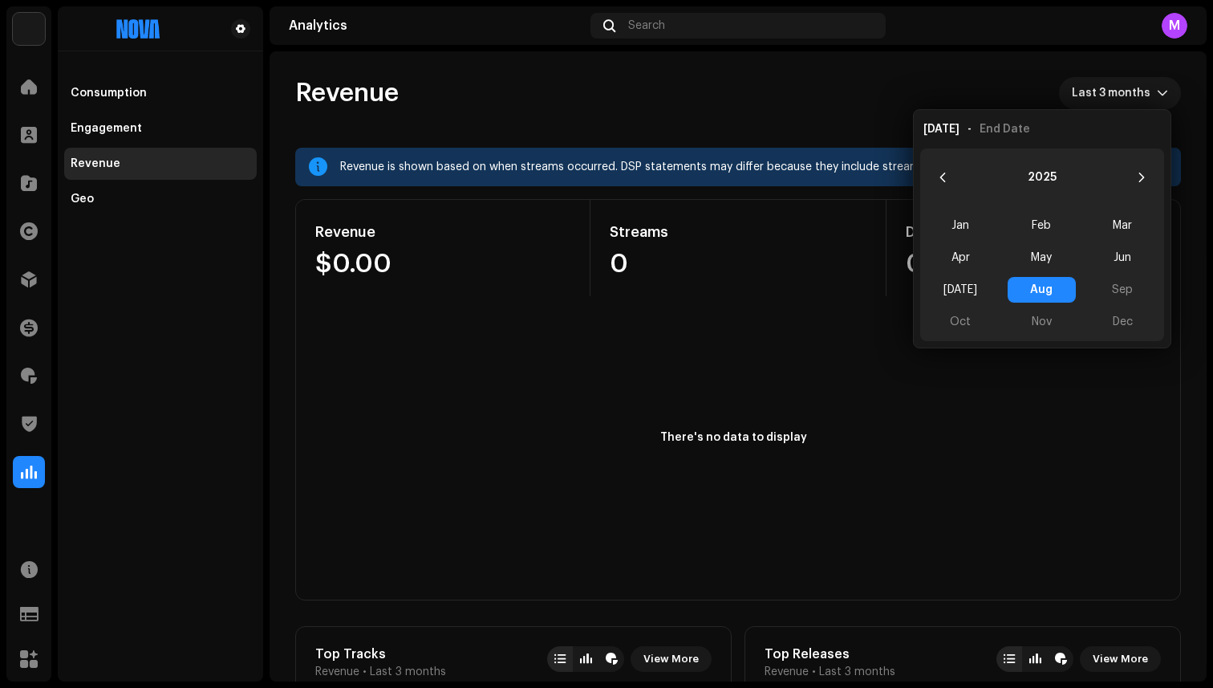
click at [1123, 296] on div "Jan Feb Mar Apr May Jun [DATE] Aug Aug Sep Oct Nov Dec" at bounding box center [1042, 273] width 244 height 135
click at [1123, 286] on div "Jan Feb Mar Apr May Jun [DATE] Aug Aug Sep Oct Nov Dec" at bounding box center [1042, 273] width 244 height 135
click at [1054, 333] on div "Jan Feb Mar Apr May Jun [DATE] Aug Aug Sep Oct Nov Dec" at bounding box center [1042, 273] width 244 height 135
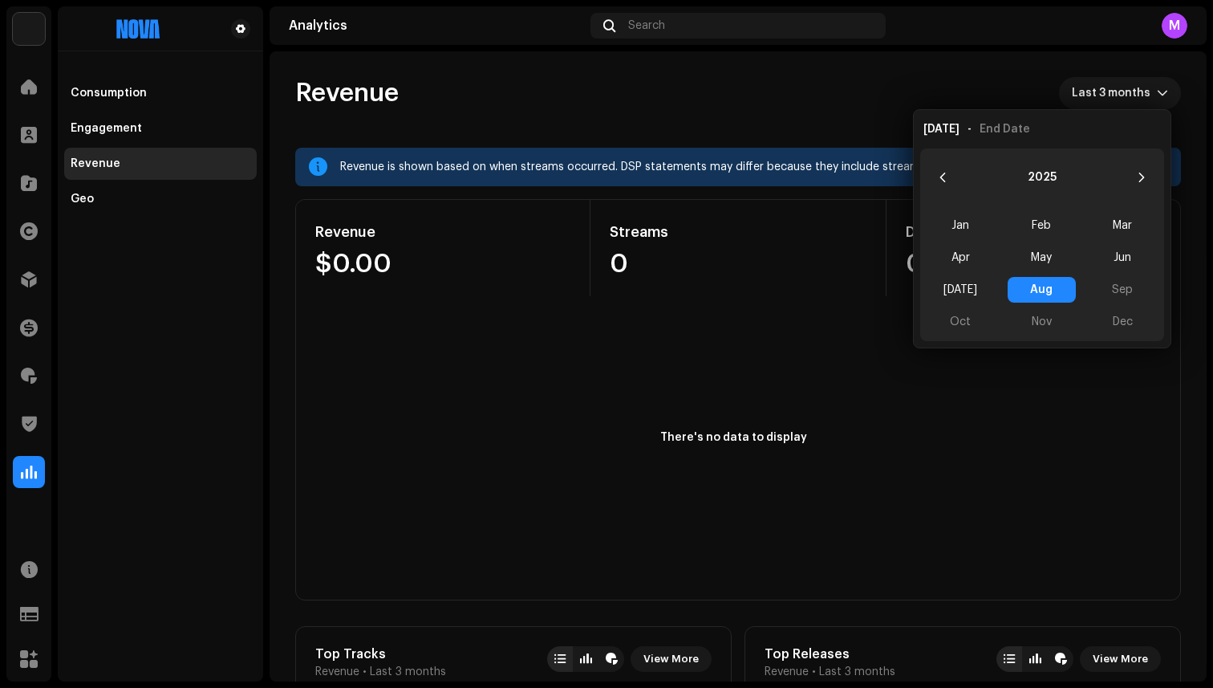
click at [942, 334] on div "Jan Feb Mar Apr May Jun [DATE] Aug Aug Sep Oct Nov Dec" at bounding box center [1042, 273] width 244 height 135
click at [907, 28] on div "M" at bounding box center [1039, 26] width 295 height 26
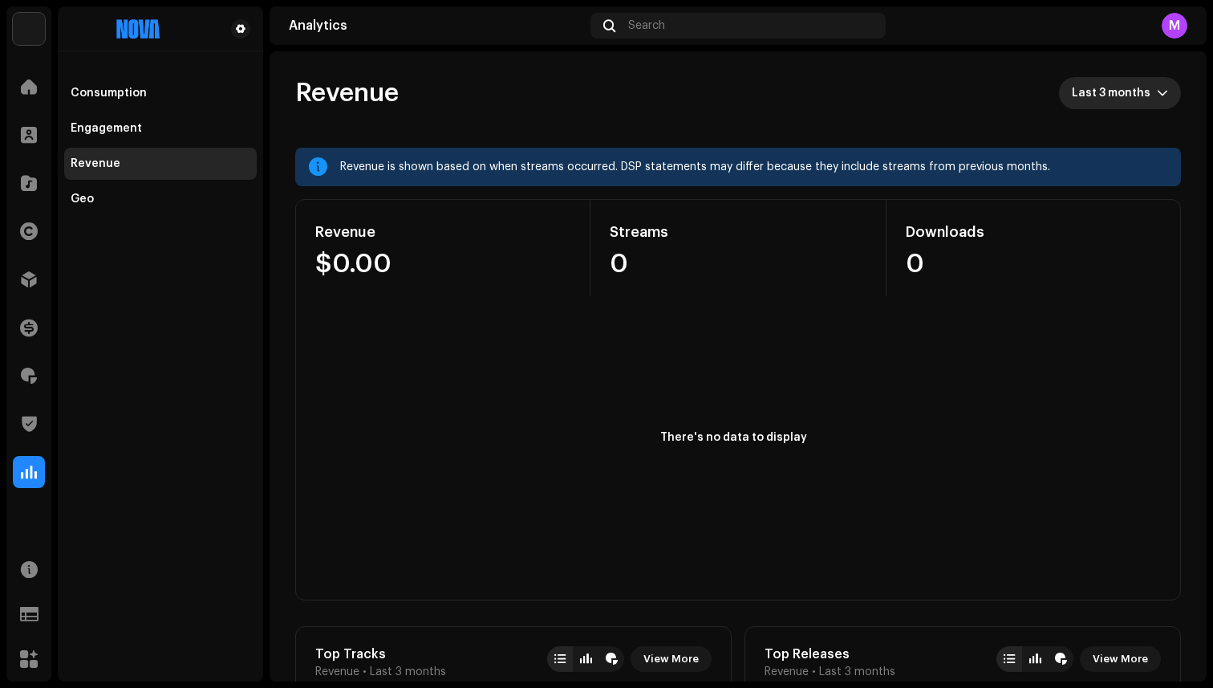
click at [1119, 83] on span "Last 3 months" at bounding box center [1114, 93] width 85 height 32
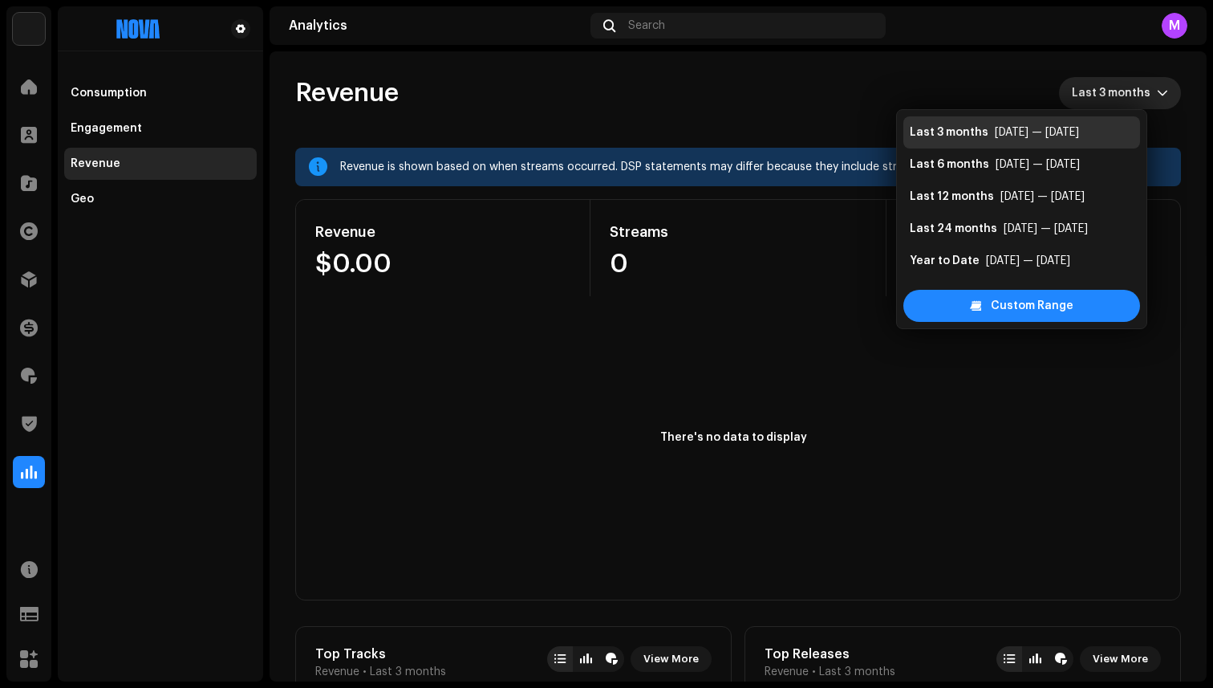
click at [907, 83] on div "Revenue Last 3 months" at bounding box center [738, 93] width 886 height 32
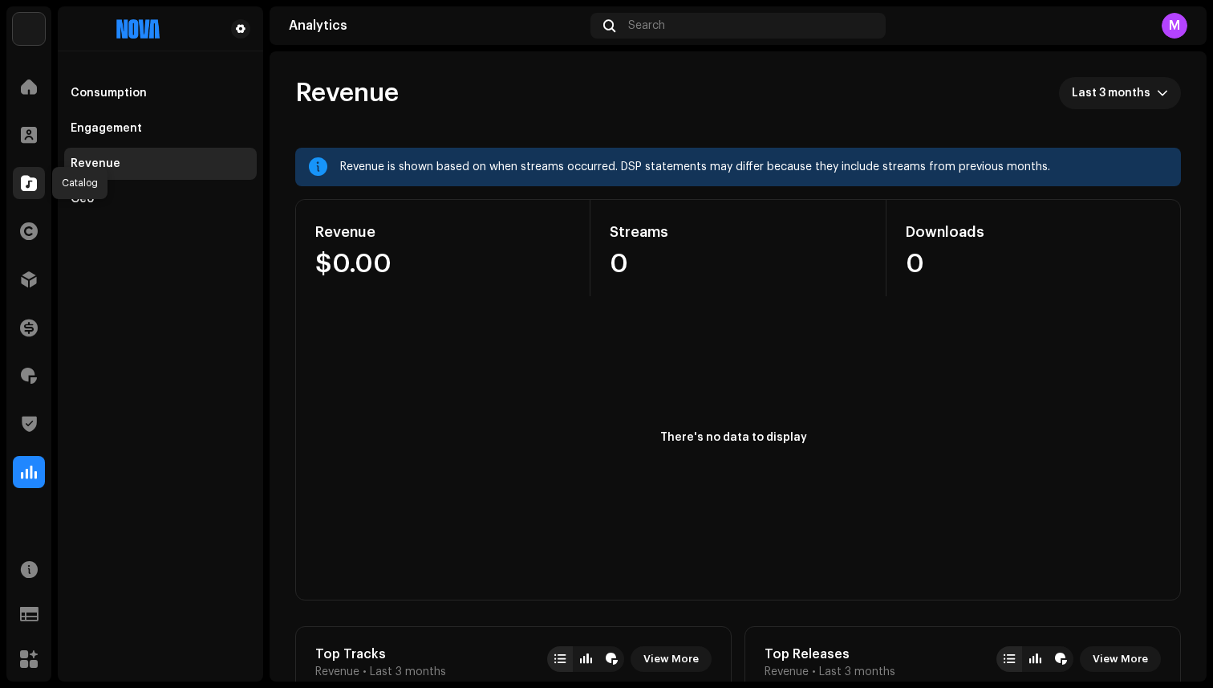
click at [26, 187] on span at bounding box center [29, 183] width 16 height 13
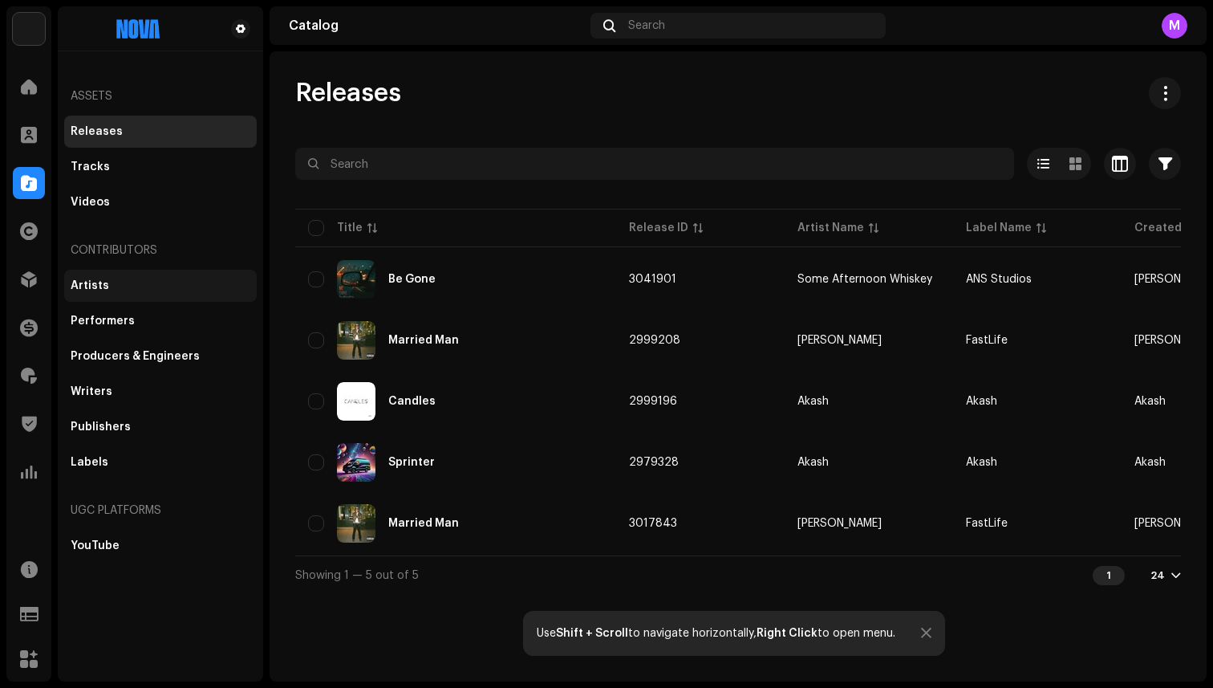
click at [99, 295] on div "Artists" at bounding box center [160, 286] width 193 height 32
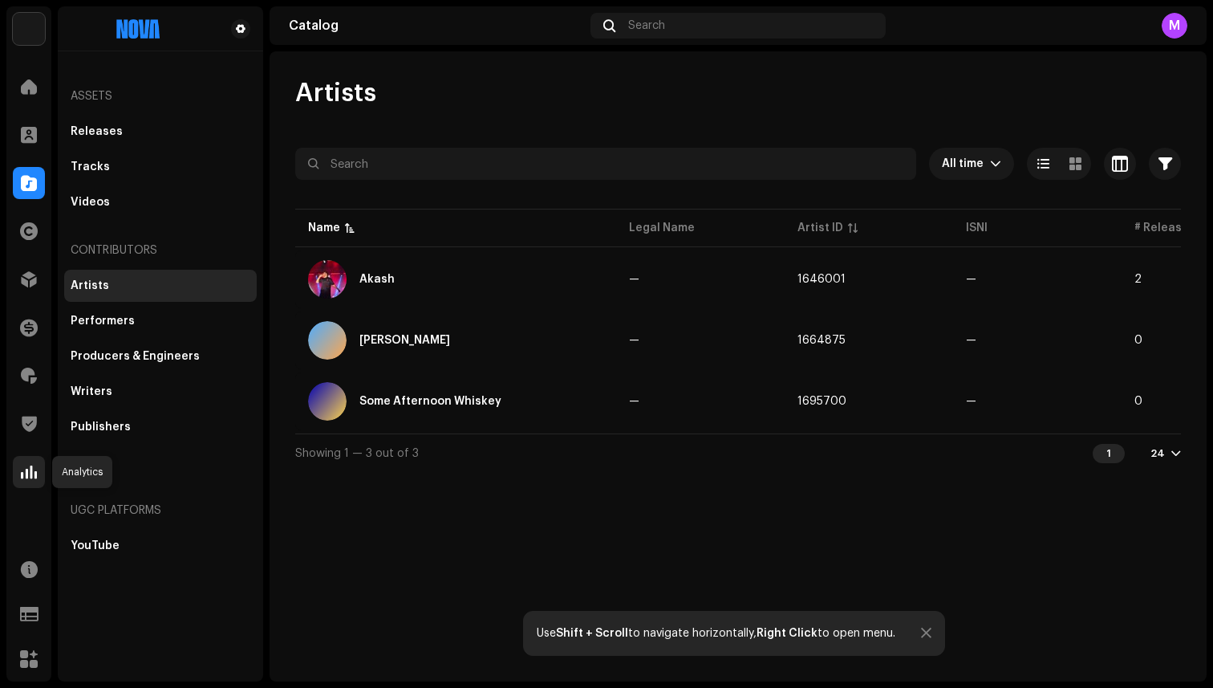
click at [28, 473] on span at bounding box center [29, 471] width 16 height 13
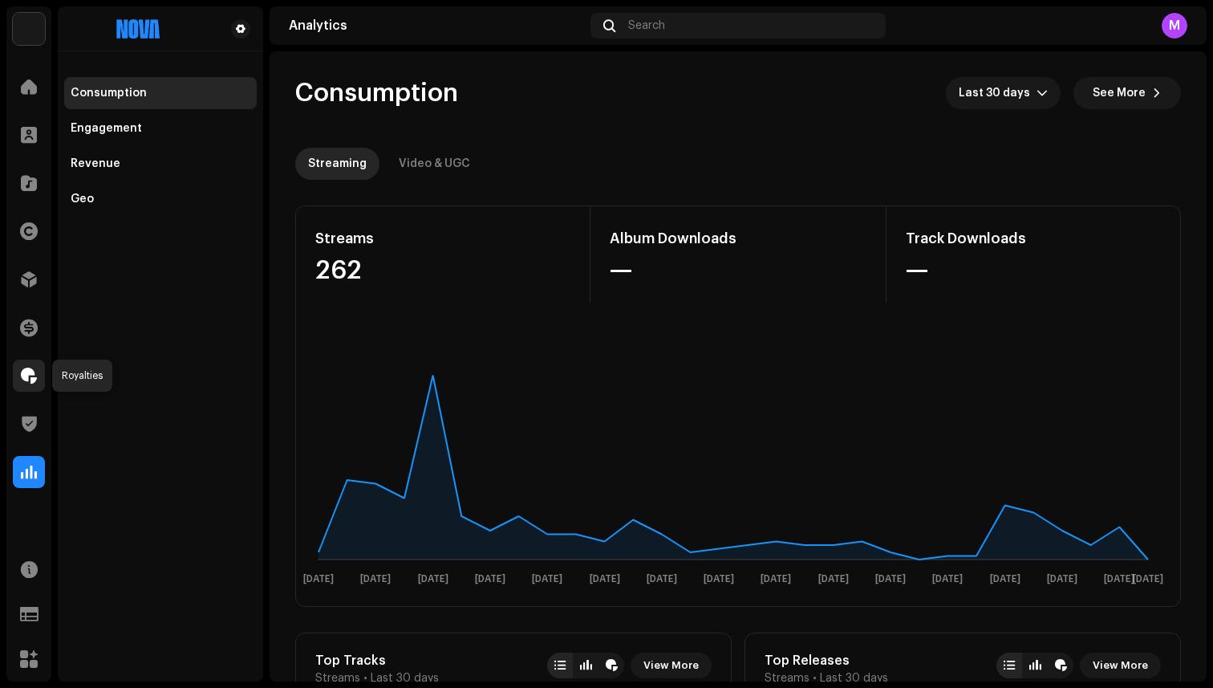
click at [29, 379] on span at bounding box center [29, 375] width 16 height 13
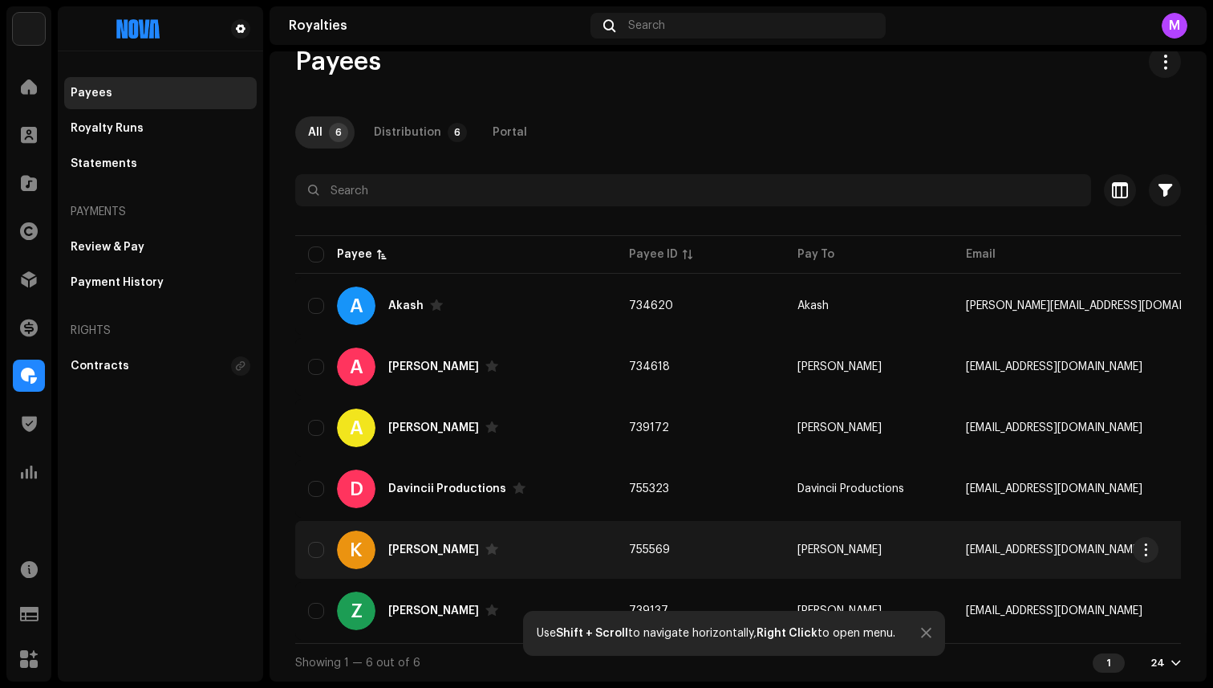
click at [397, 546] on div "[PERSON_NAME]" at bounding box center [433, 549] width 91 height 11
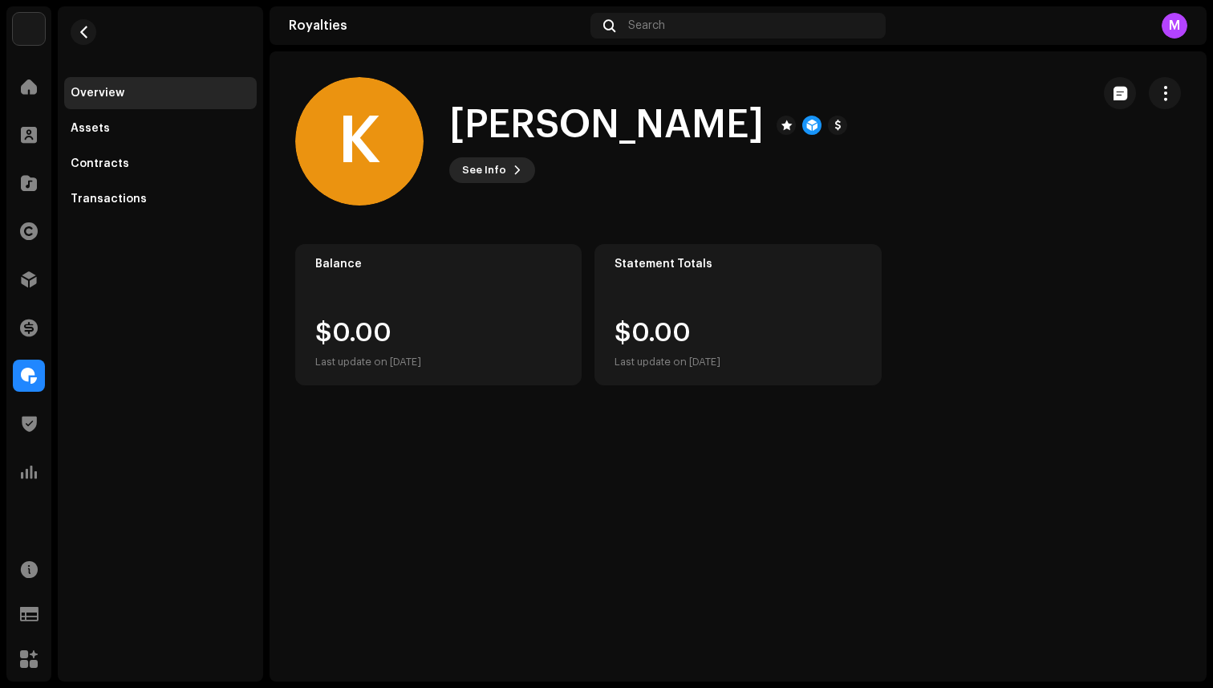
click at [520, 163] on button "See Info" at bounding box center [492, 170] width 86 height 26
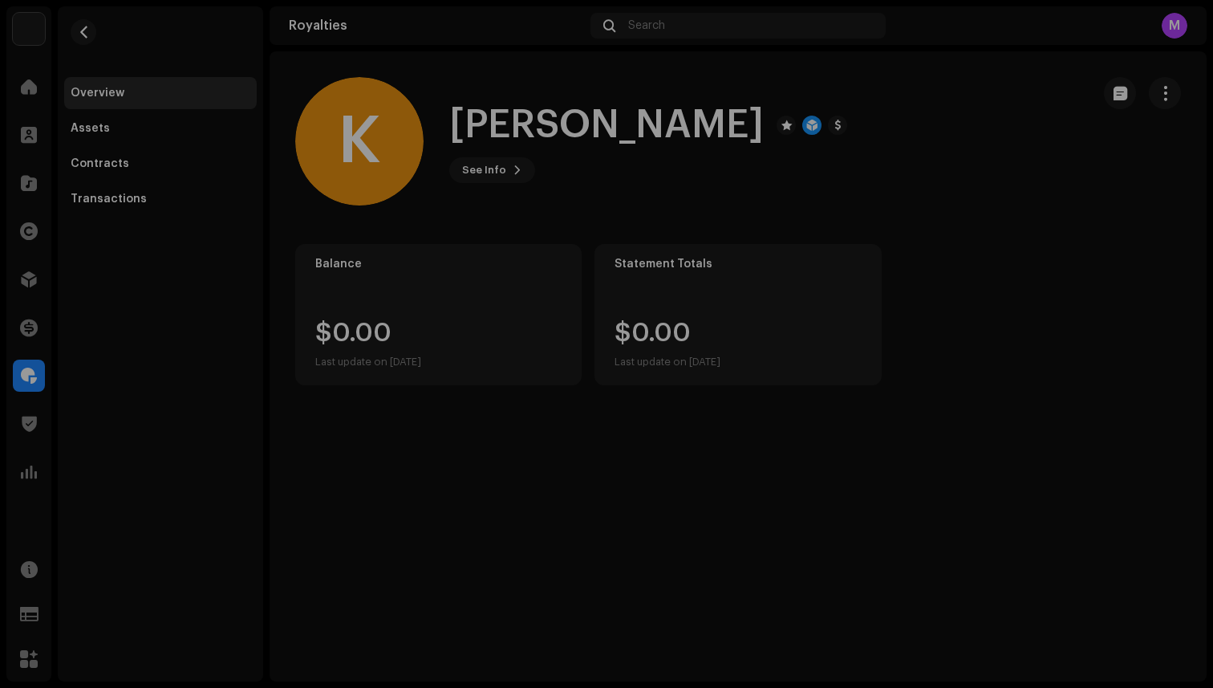
click at [857, 217] on div "K [PERSON_NAME] 755569 Type Distribution Payee Pay To Name [PERSON_NAME] Payee …" at bounding box center [606, 344] width 1213 height 688
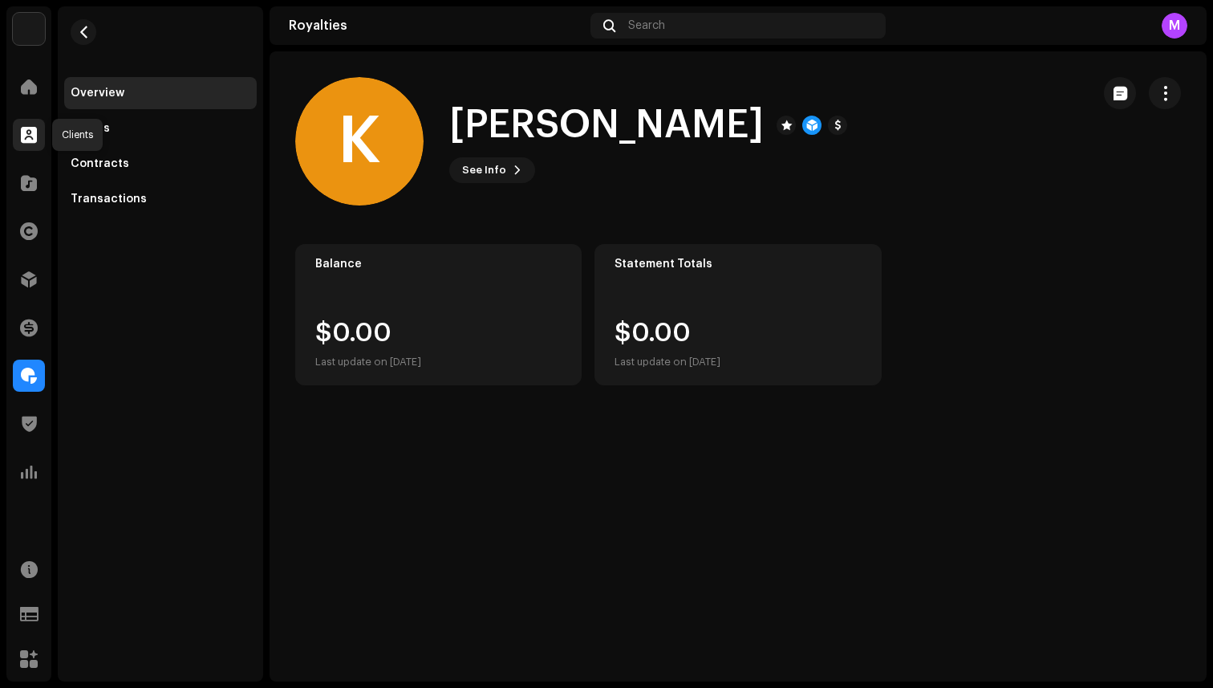
click at [33, 139] on span at bounding box center [29, 134] width 16 height 13
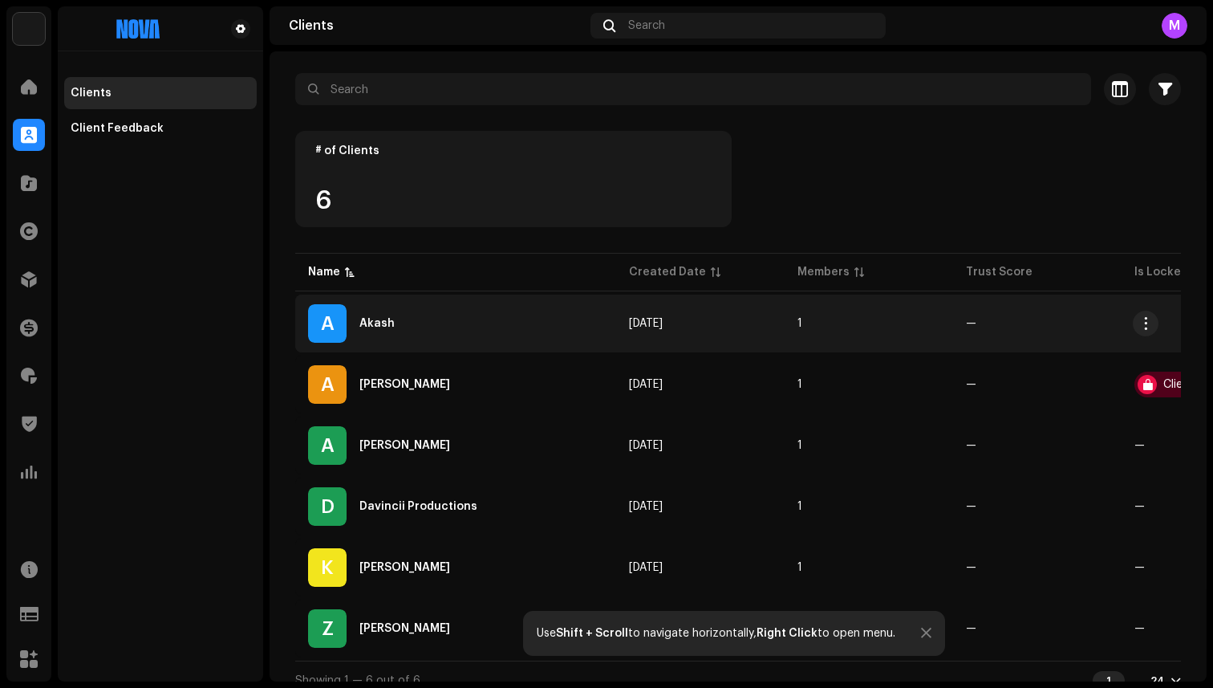
scroll to position [99, 0]
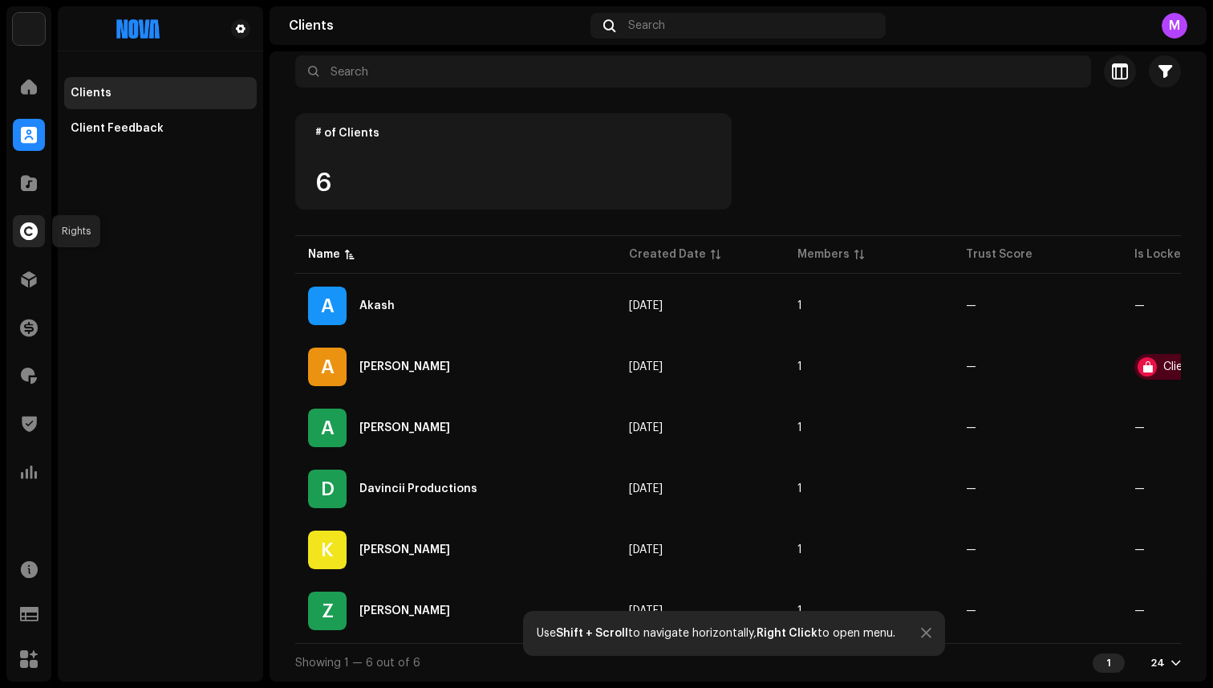
click at [37, 238] on span at bounding box center [29, 231] width 18 height 13
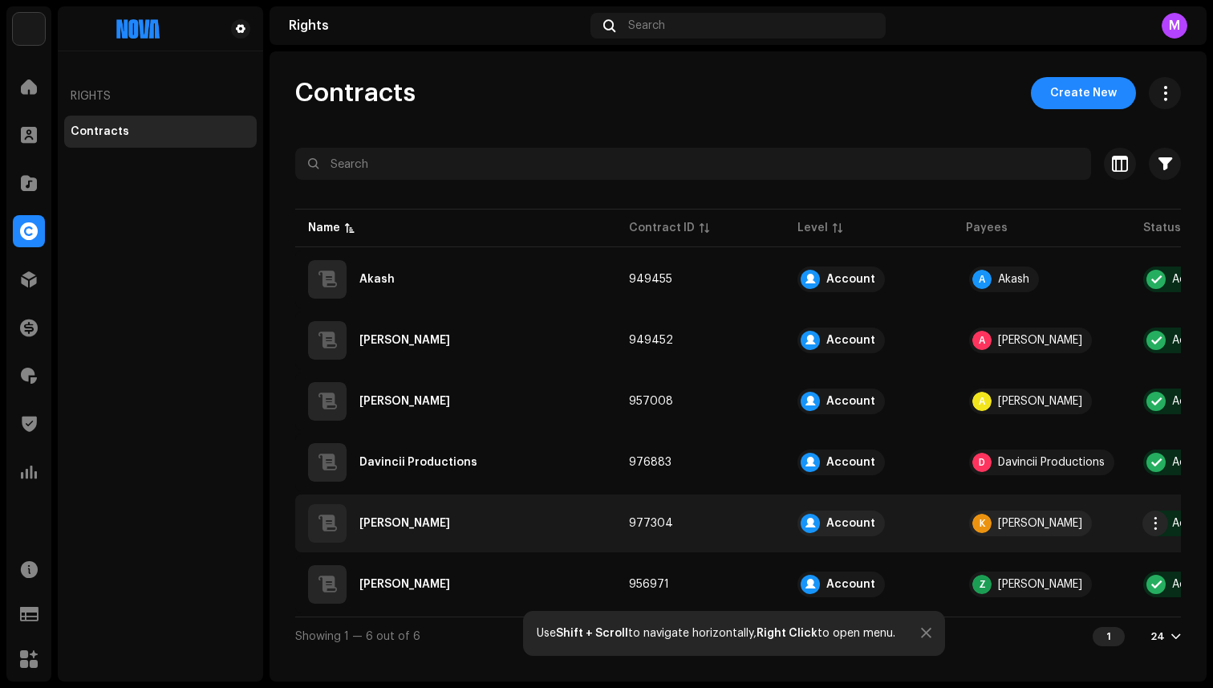
click at [432, 530] on div "[PERSON_NAME]" at bounding box center [455, 523] width 295 height 39
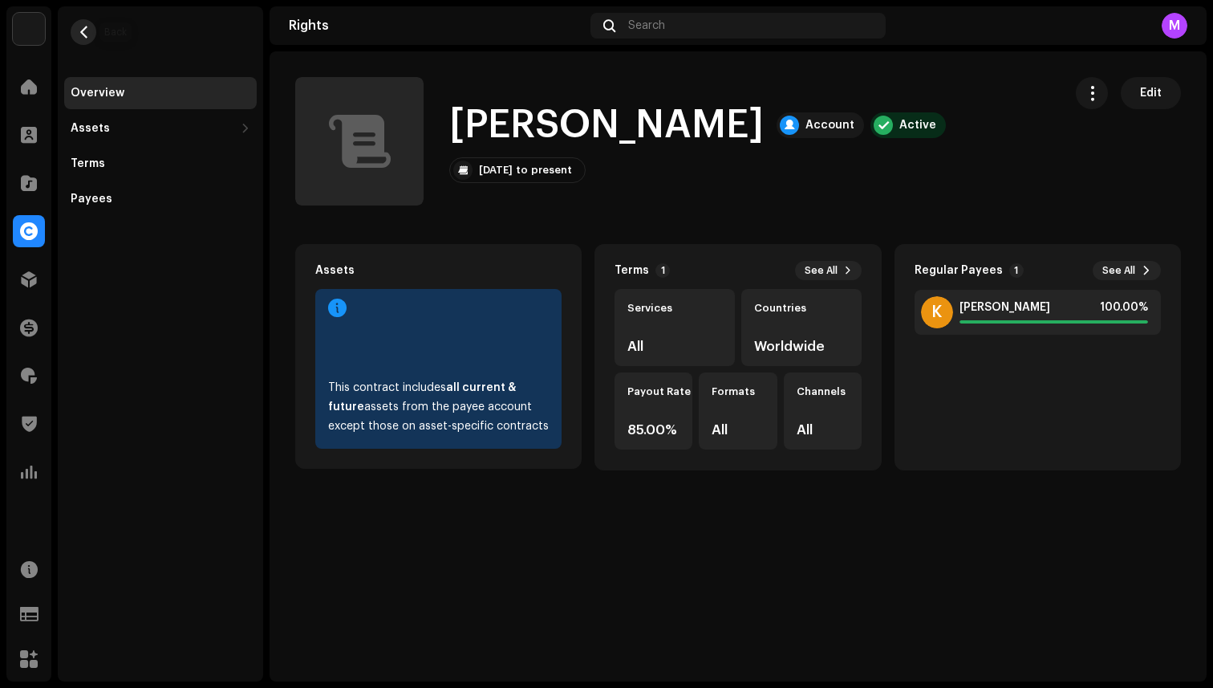
click at [87, 38] on span "button" at bounding box center [84, 32] width 12 height 13
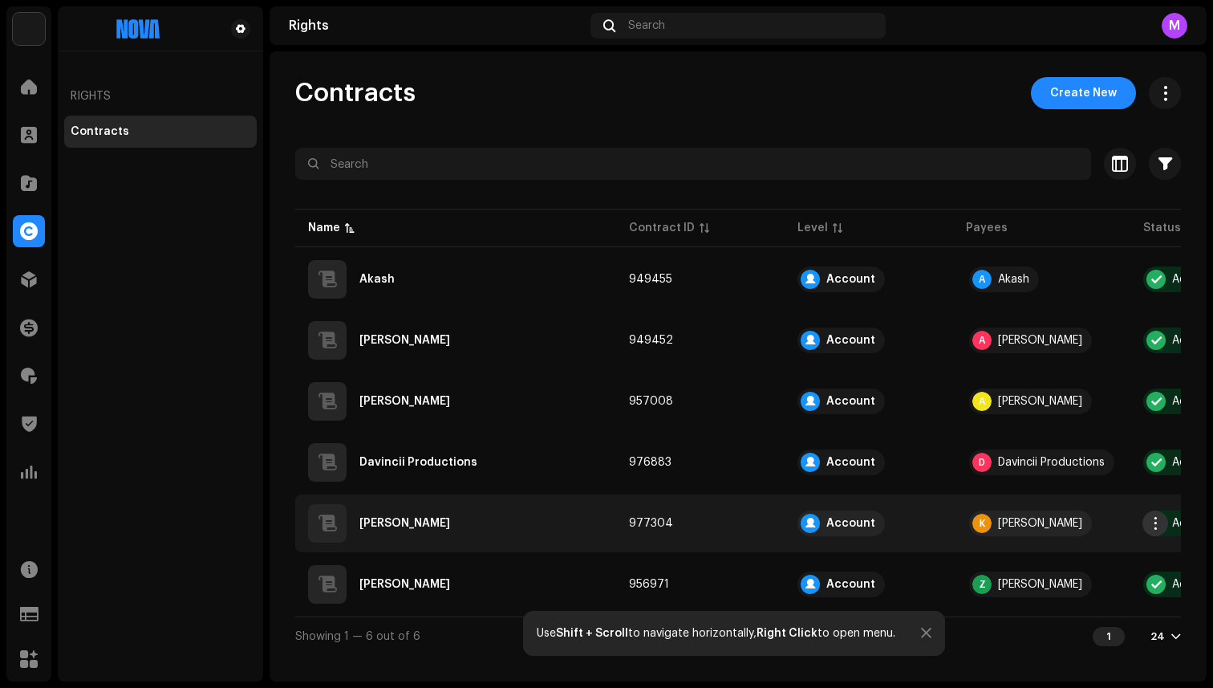
click at [1151, 523] on span "button" at bounding box center [1156, 523] width 12 height 13
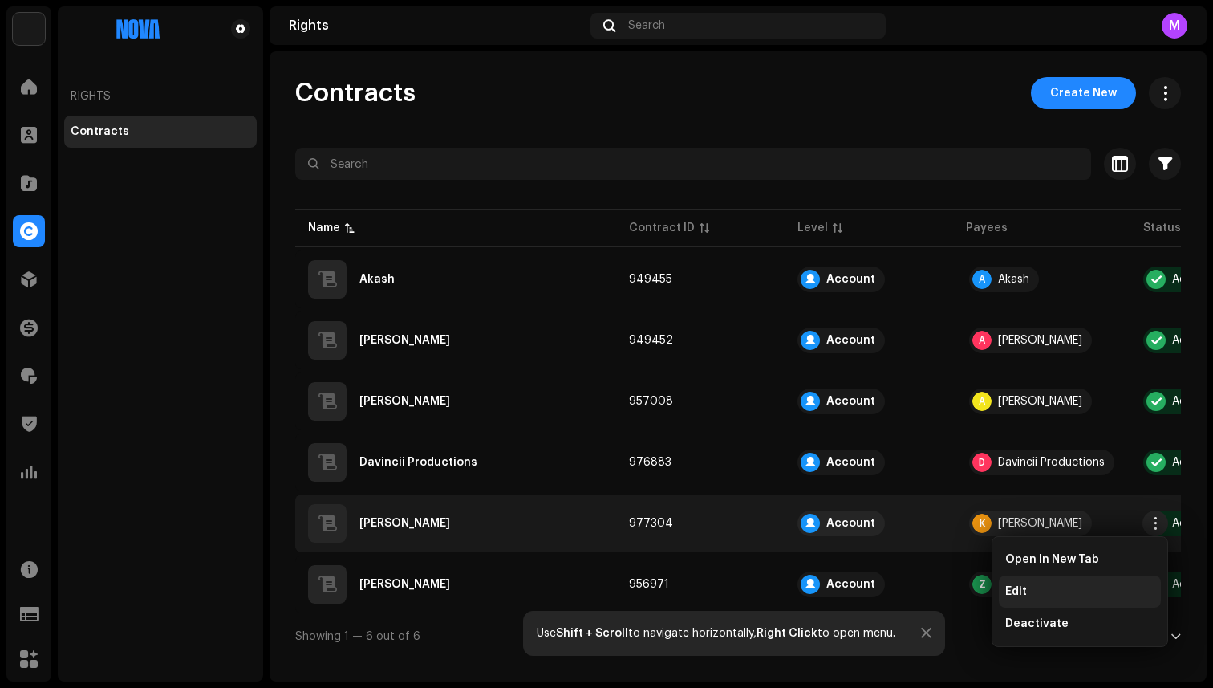
click at [1066, 591] on div "Edit" at bounding box center [1079, 591] width 149 height 13
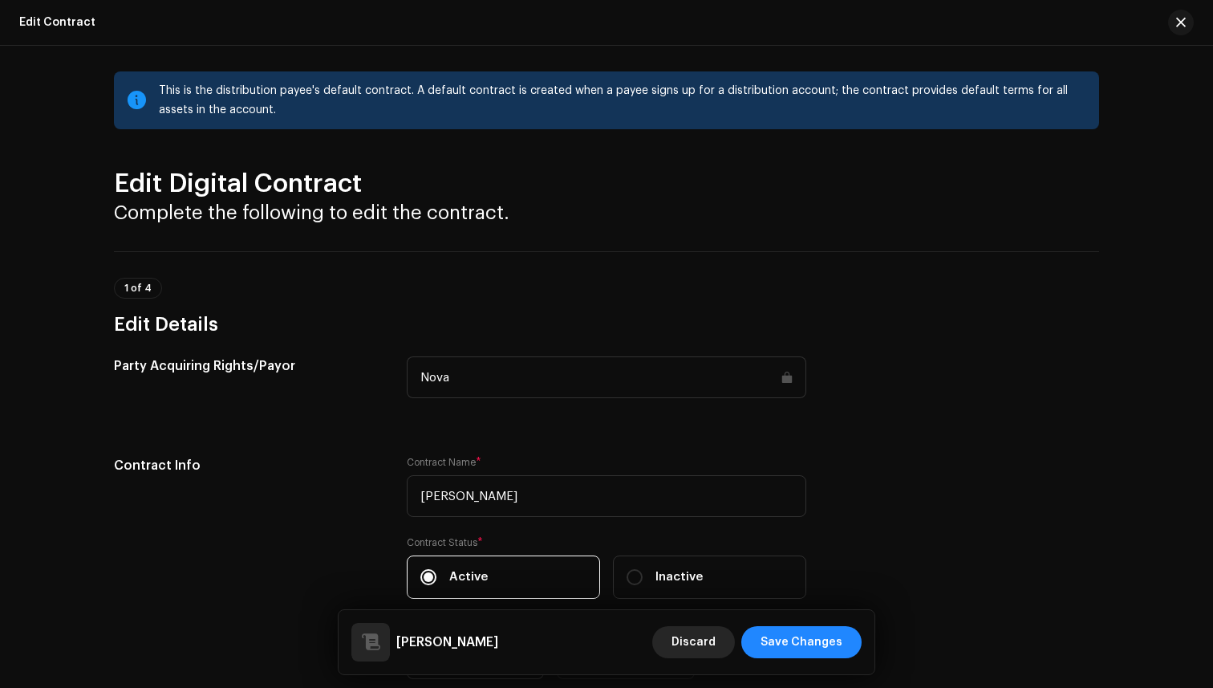
click at [711, 640] on span "Discard" at bounding box center [694, 642] width 44 height 32
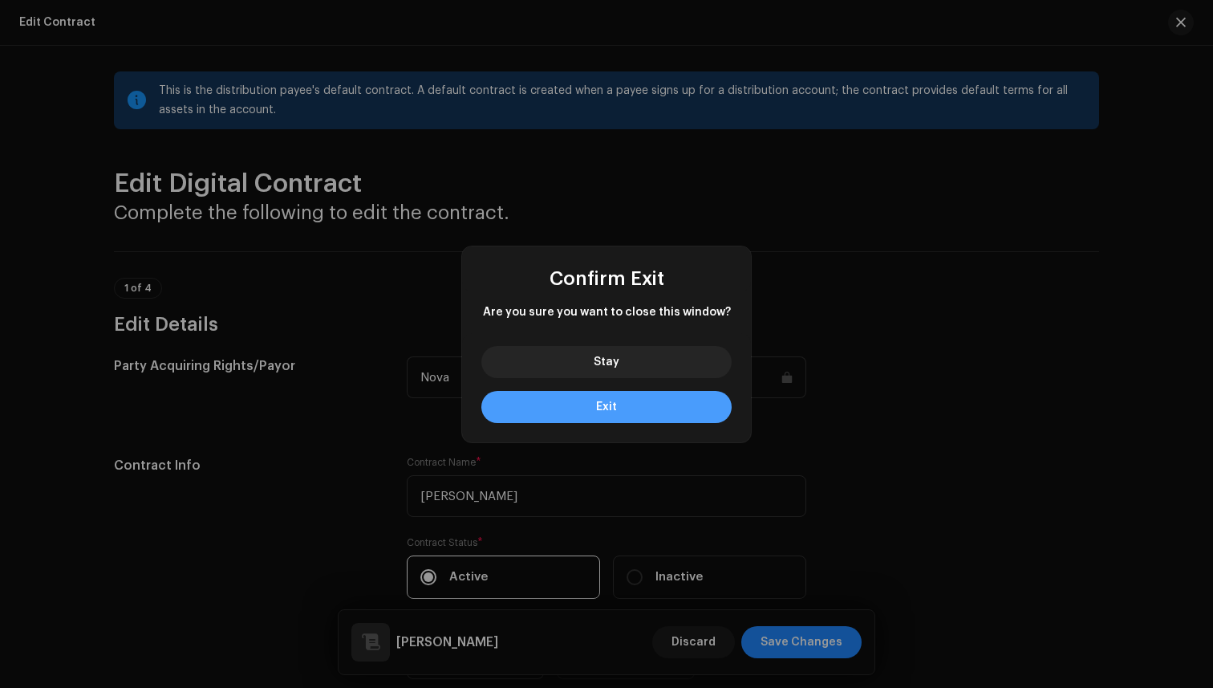
click at [661, 400] on button "Exit" at bounding box center [606, 407] width 250 height 32
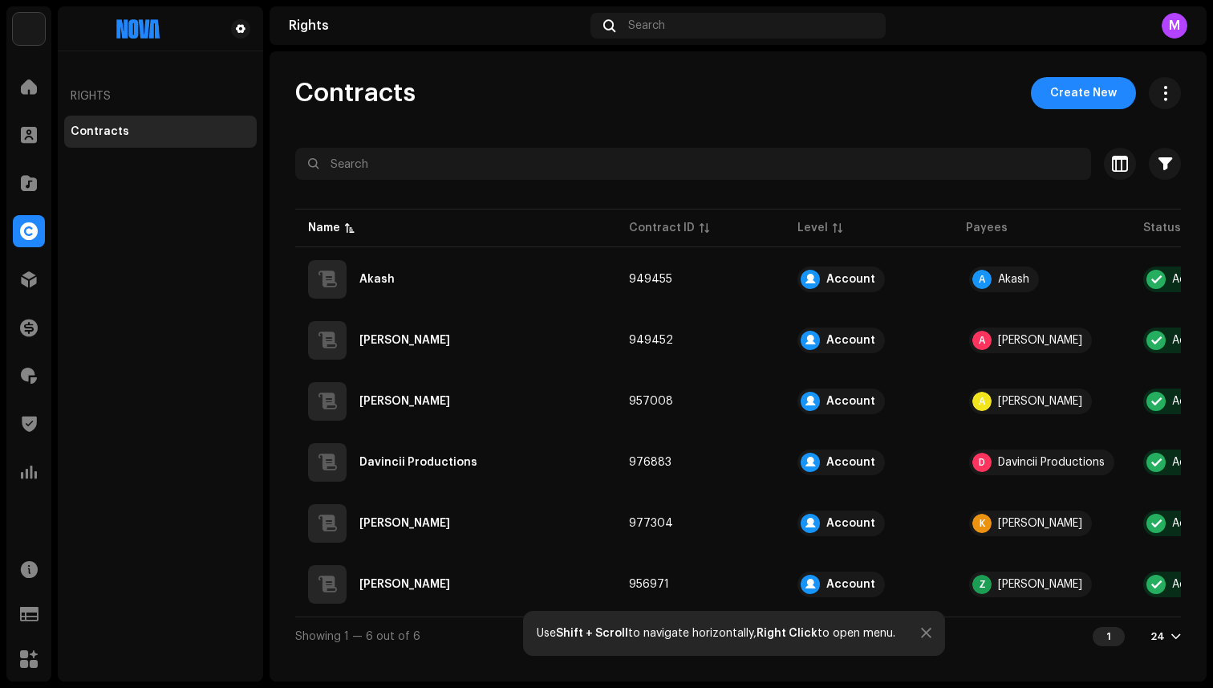
click at [1182, 29] on div "M" at bounding box center [1175, 26] width 26 height 26
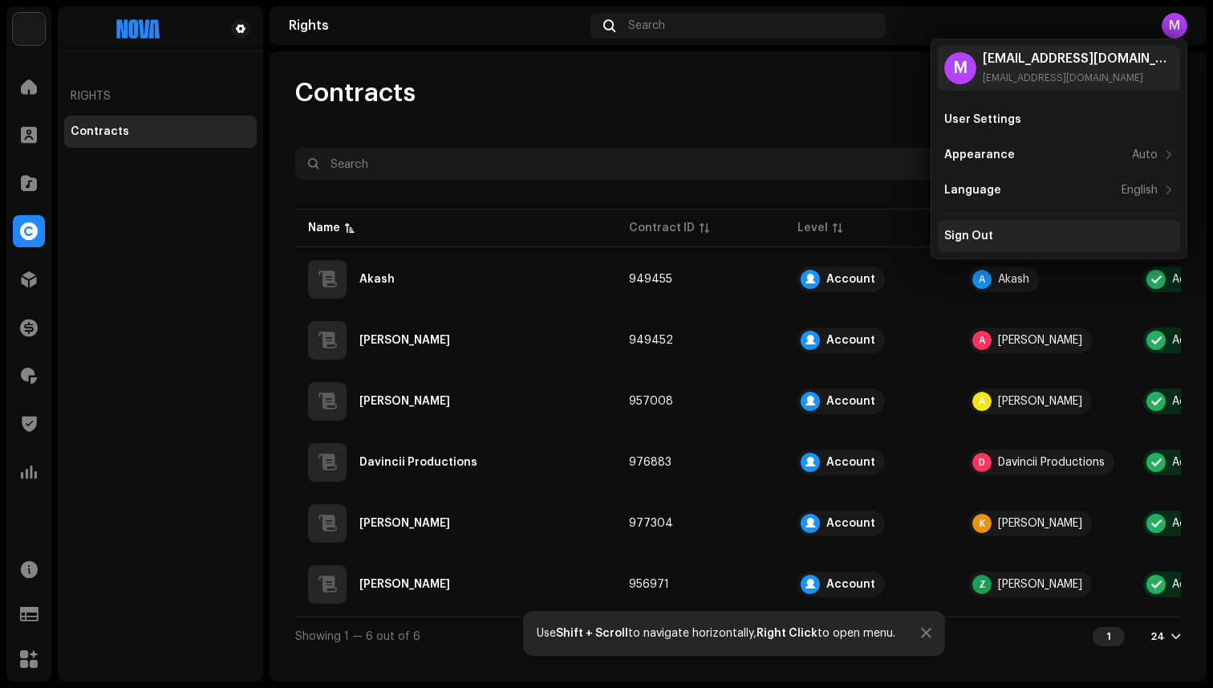
click at [1048, 250] on div "Sign Out" at bounding box center [1059, 236] width 242 height 32
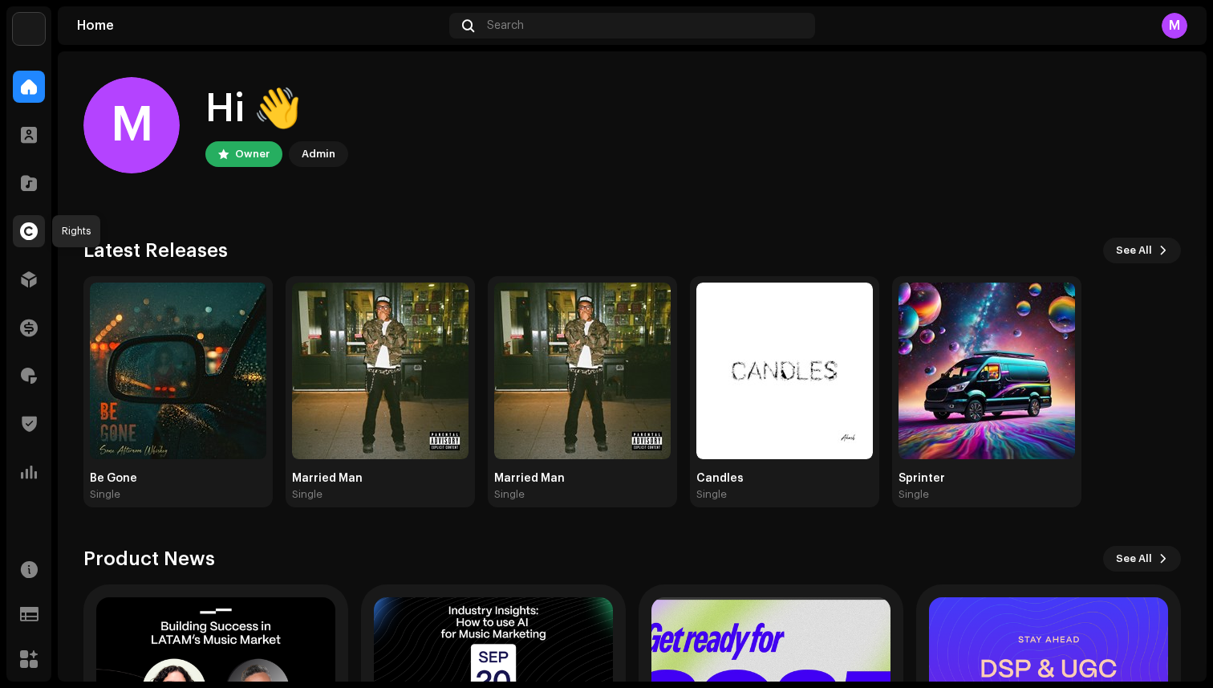
click at [32, 237] on span at bounding box center [29, 231] width 18 height 13
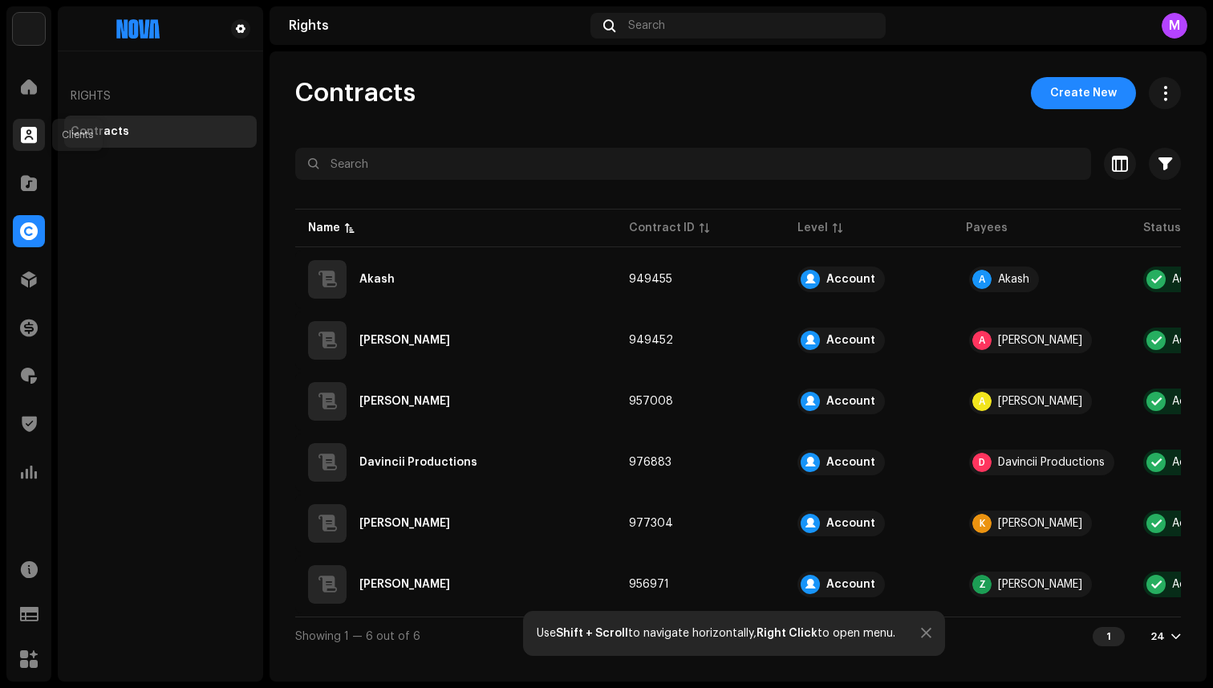
click at [26, 144] on div at bounding box center [29, 135] width 32 height 32
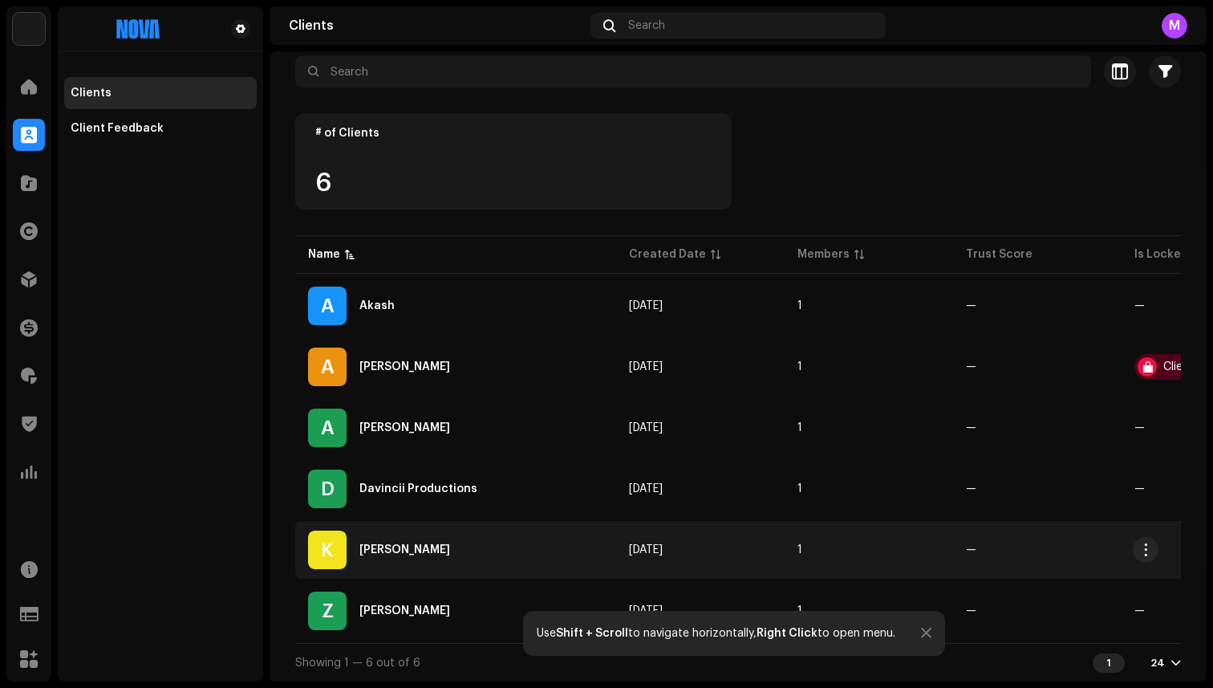
click at [411, 549] on div "K Kevin Likes Jr." at bounding box center [455, 549] width 295 height 39
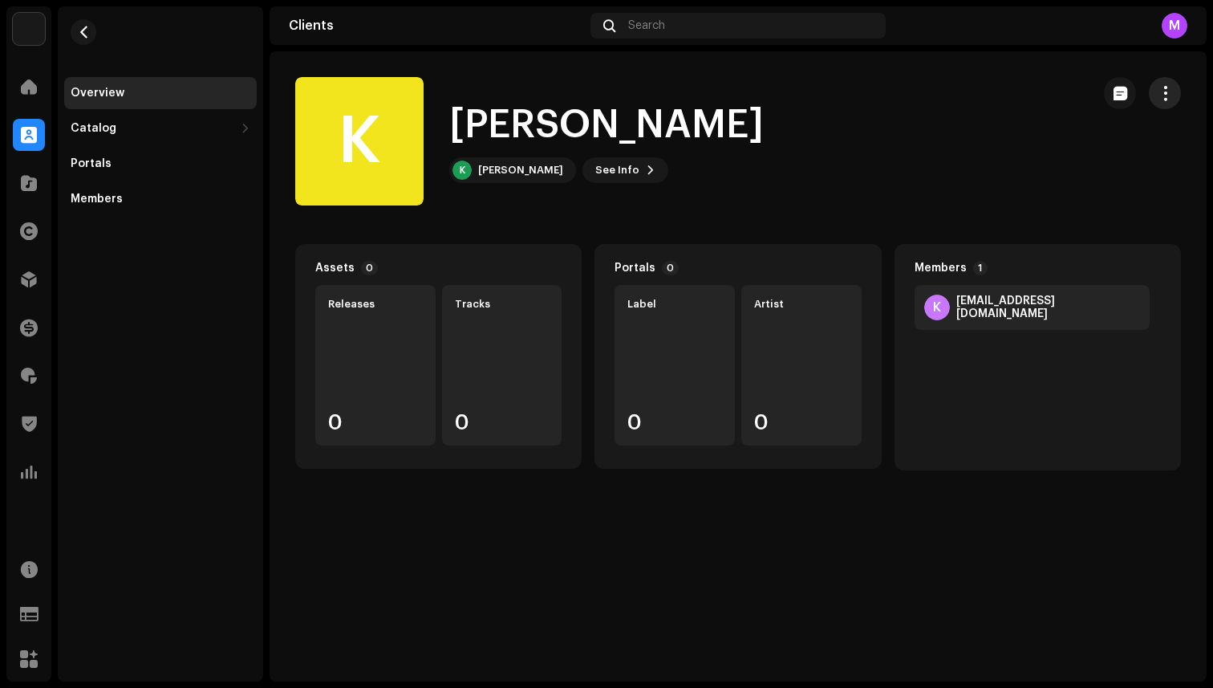
click at [1169, 102] on button "button" at bounding box center [1165, 93] width 32 height 32
click at [824, 138] on div "K Kevin Likes Jr. K Kevin Liles Jr. See Info" at bounding box center [686, 141] width 783 height 128
click at [646, 169] on span at bounding box center [651, 170] width 10 height 13
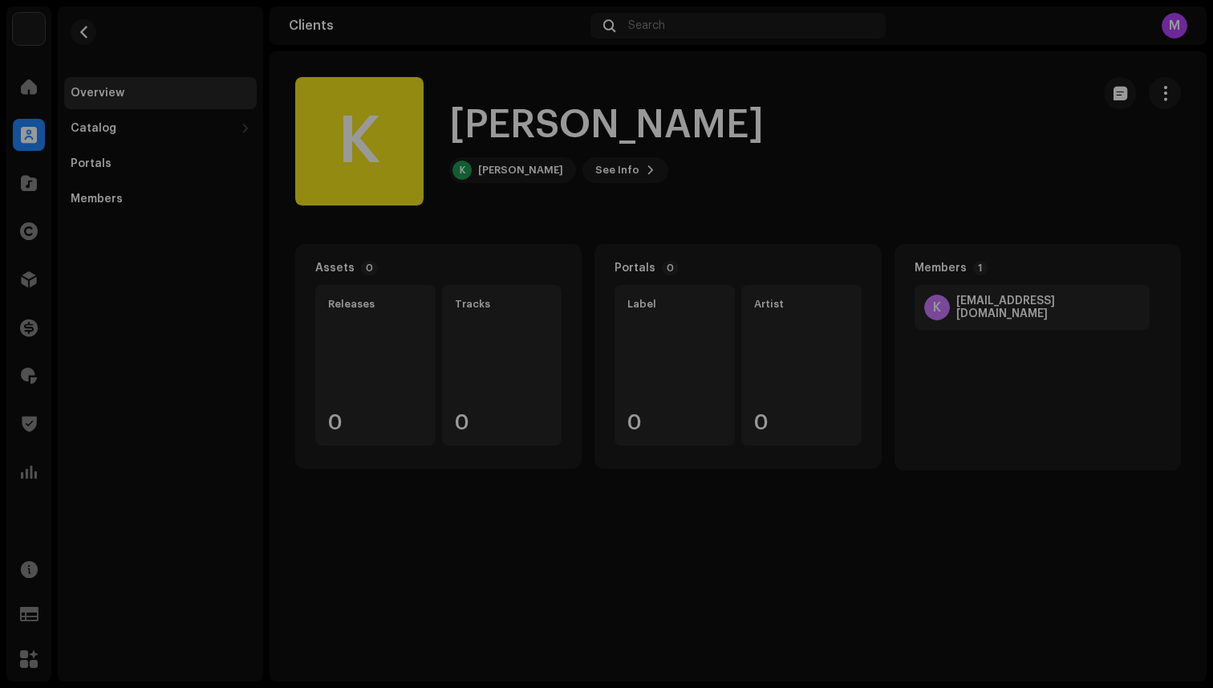
click at [757, 213] on div "K Kevin Likes Jr. 688378 Payee ID 755569 Created On Oct 3, 2025" at bounding box center [606, 344] width 1213 height 688
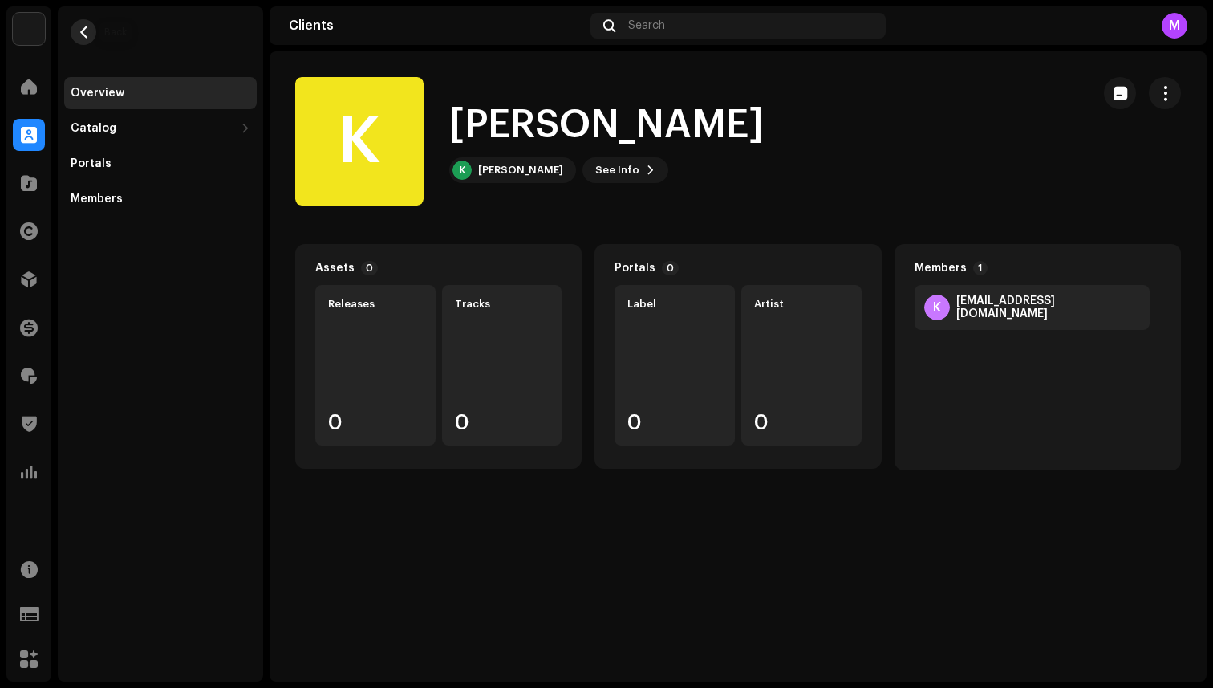
click at [83, 30] on span "button" at bounding box center [84, 32] width 12 height 13
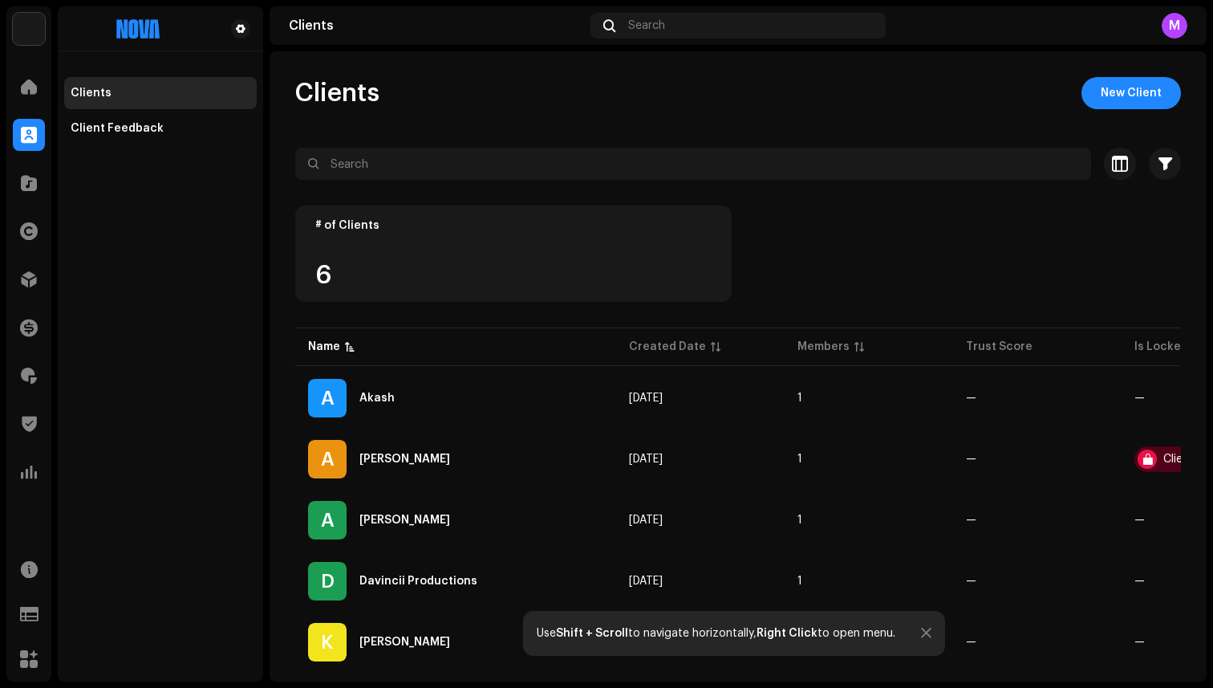
click at [1188, 26] on div "Clients Search M" at bounding box center [738, 25] width 937 height 39
click at [1171, 26] on div "M" at bounding box center [1175, 26] width 26 height 26
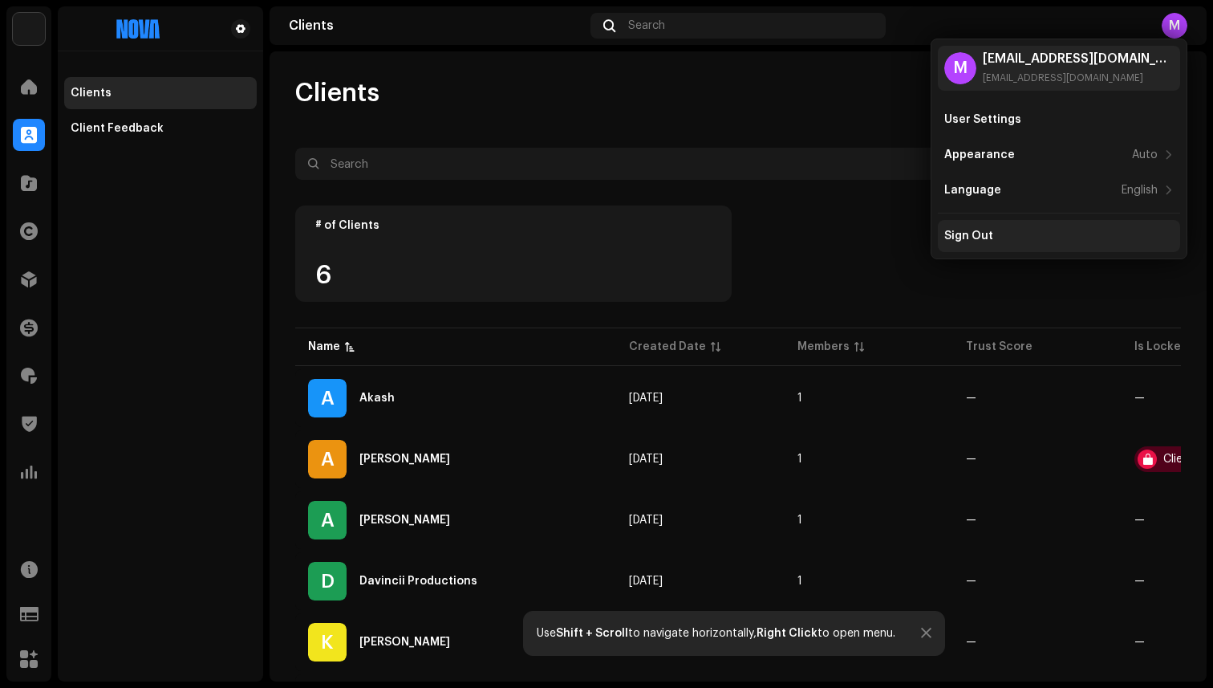
click at [1099, 231] on div "Sign Out" at bounding box center [1058, 235] width 229 height 13
